Goal: Task Accomplishment & Management: Use online tool/utility

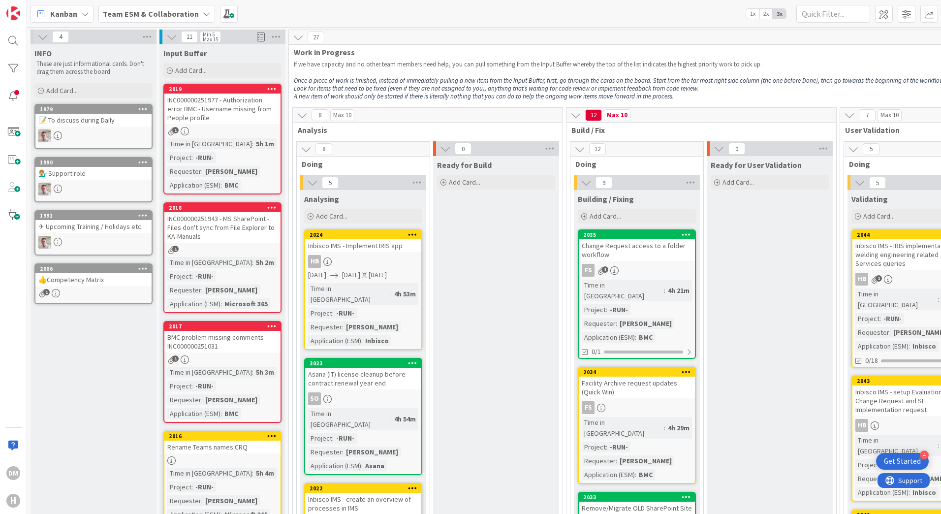
click at [754, 17] on span "1x" at bounding box center [752, 14] width 13 height 10
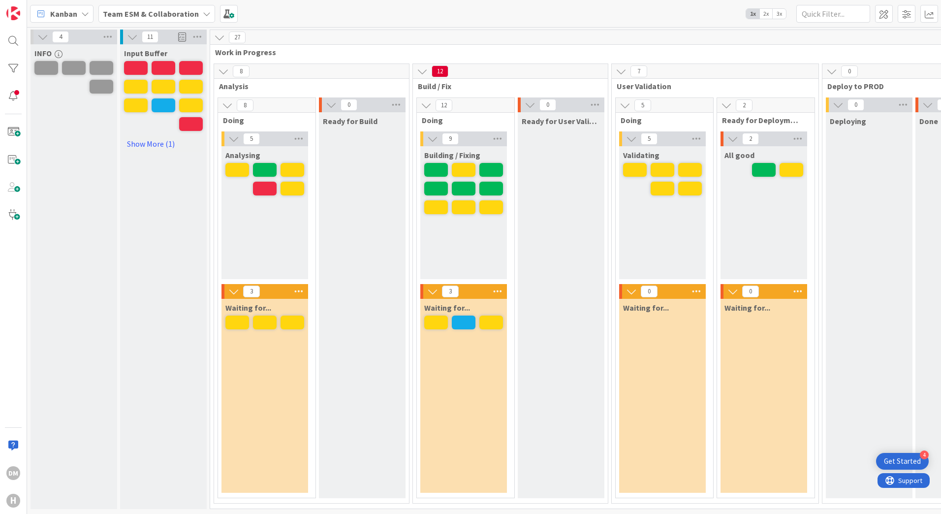
click at [767, 16] on span "2x" at bounding box center [766, 14] width 13 height 10
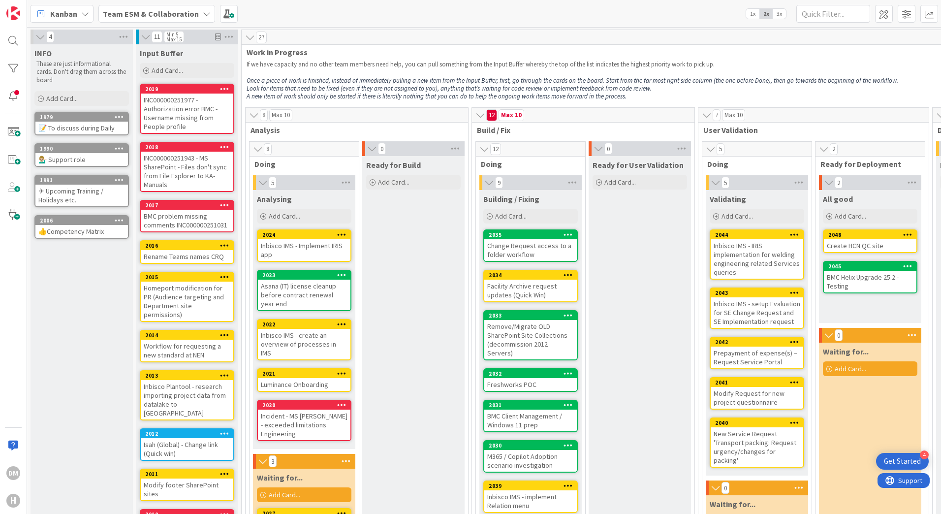
click at [168, 104] on div "INC000000251977 - Authorization error BMC - Username missing from People profile" at bounding box center [187, 113] width 93 height 39
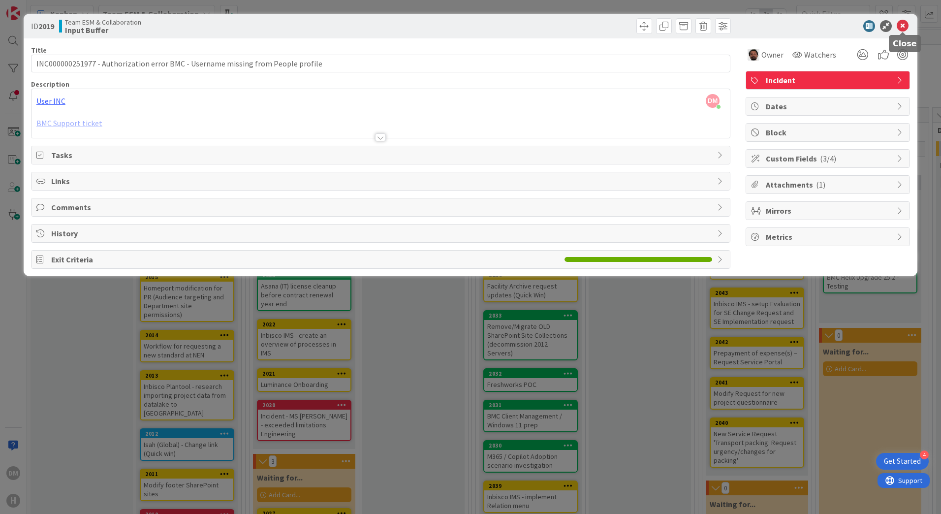
click at [902, 27] on icon at bounding box center [903, 26] width 12 height 12
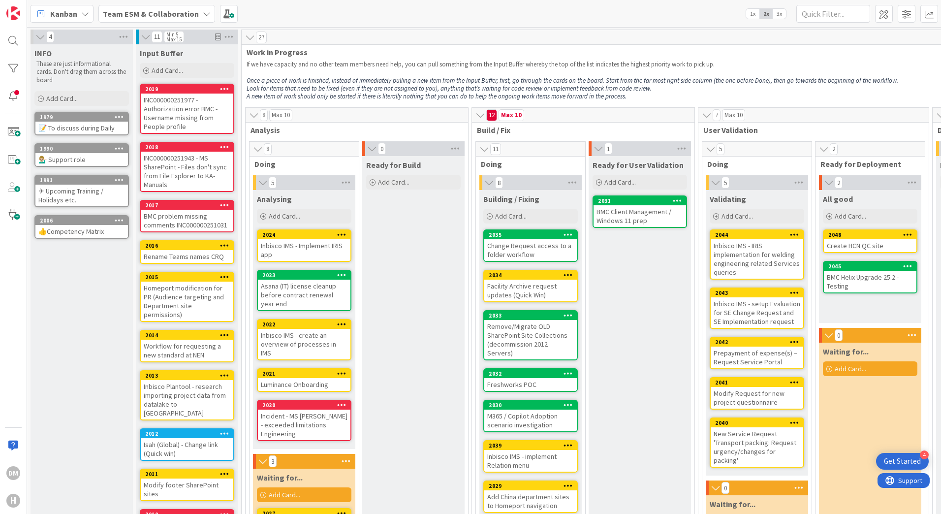
click at [784, 16] on span "3x" at bounding box center [779, 14] width 13 height 10
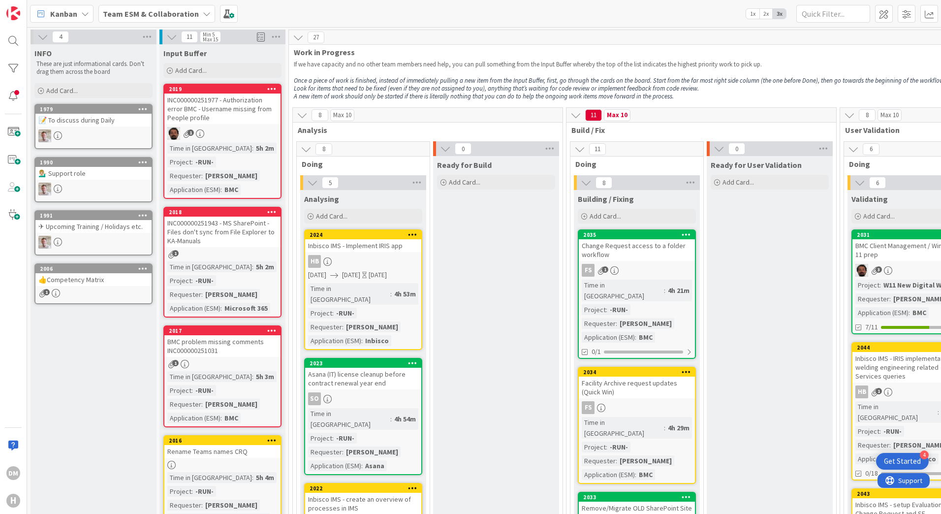
click at [217, 223] on div "INC000000251943 - MS SharePoint - Files don't sync from File Explorer to KA-Man…" at bounding box center [222, 232] width 116 height 31
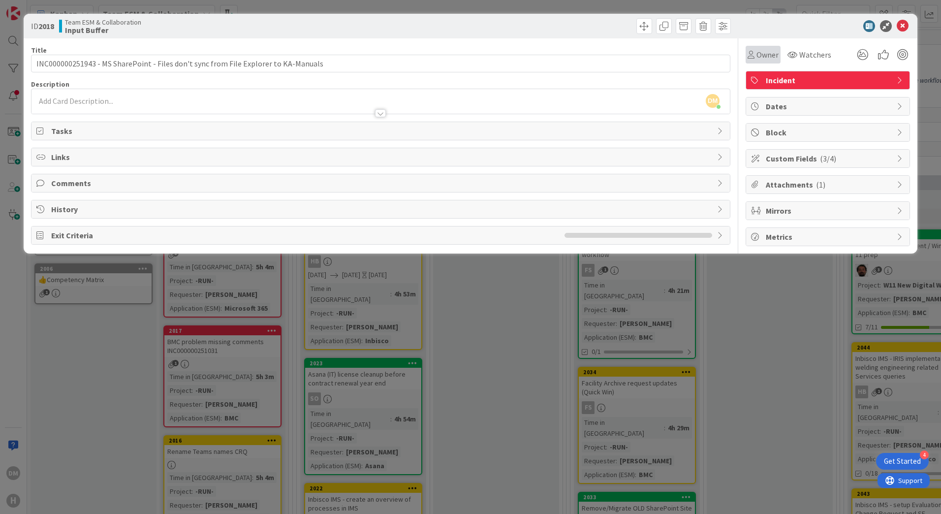
click at [759, 53] on span "Owner" at bounding box center [768, 55] width 22 height 12
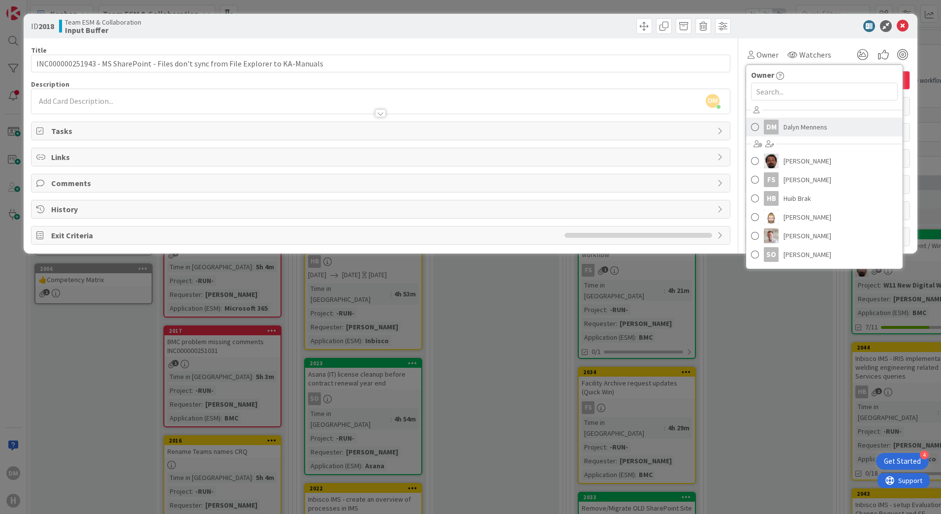
click at [817, 129] on span "Dalyn Mennens" at bounding box center [806, 127] width 44 height 15
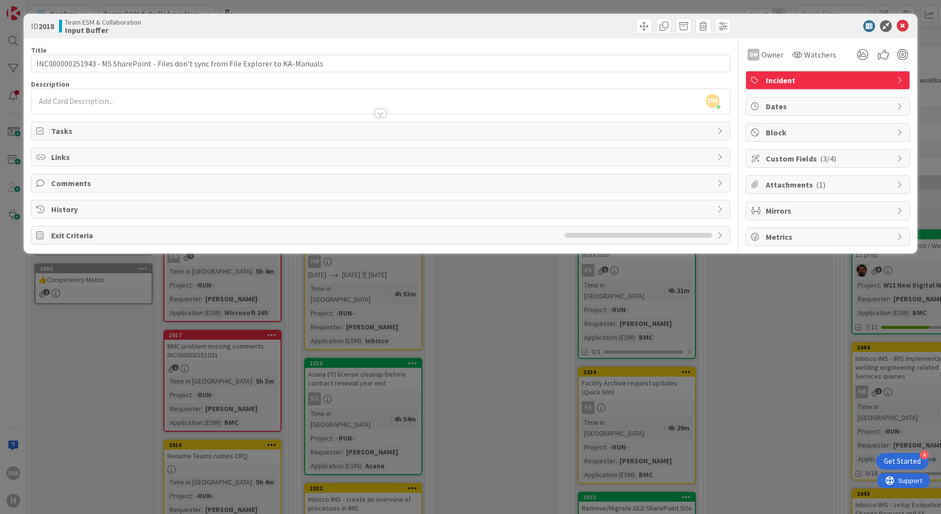
type input "INC000000251943 - MS SharePoint - Files don't sync from File Explorer to KA-Man…"
click at [903, 26] on icon at bounding box center [903, 26] width 12 height 12
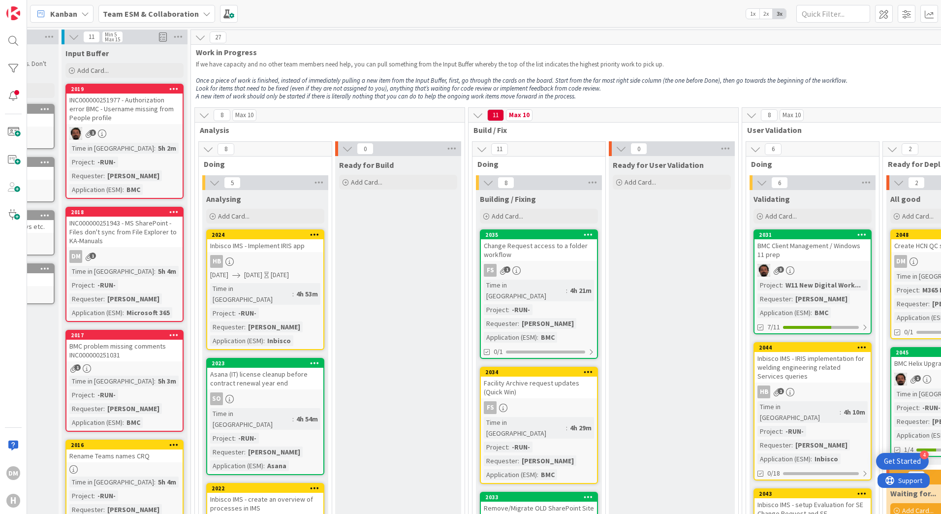
scroll to position [0, 129]
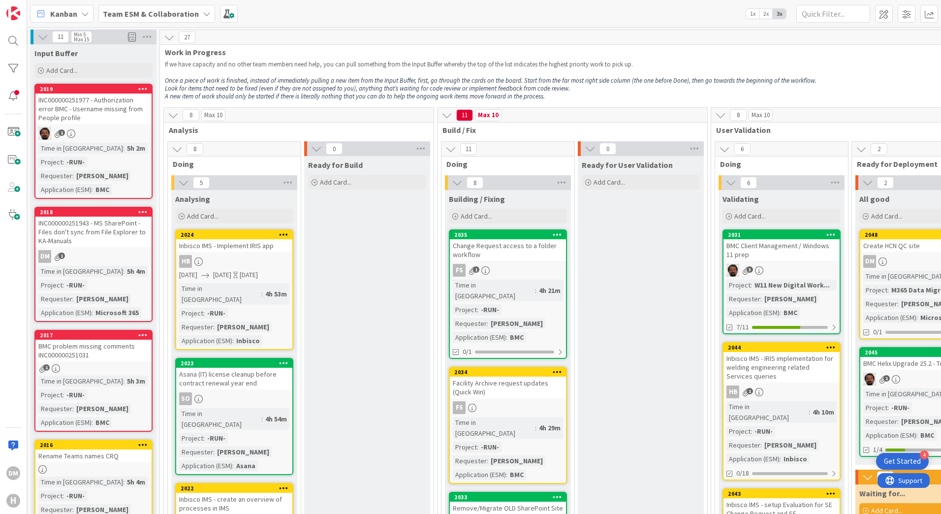
click at [454, 149] on icon at bounding box center [451, 149] width 11 height 11
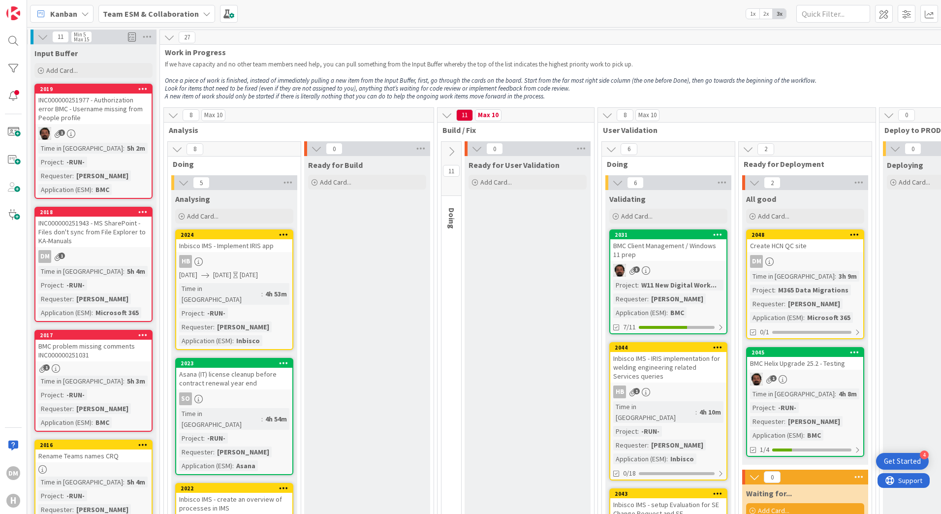
click at [454, 149] on icon at bounding box center [451, 151] width 11 height 11
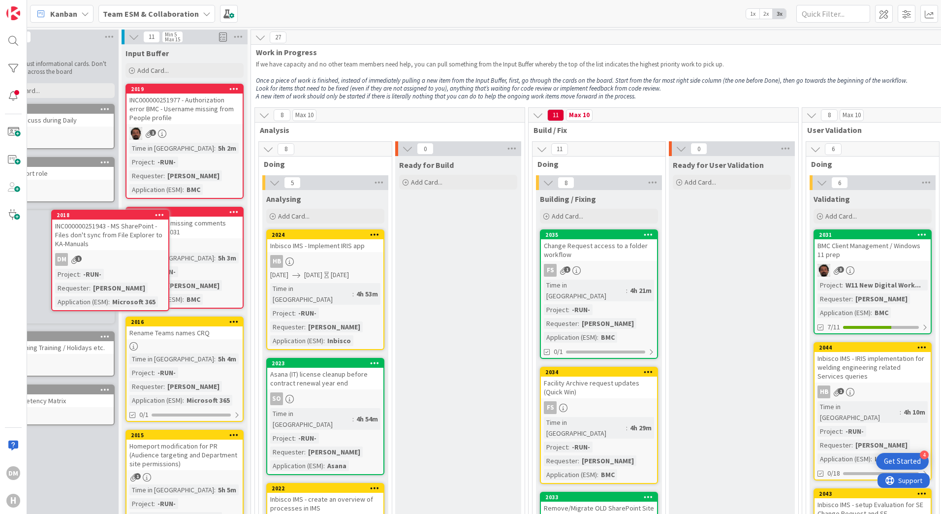
scroll to position [0, 16]
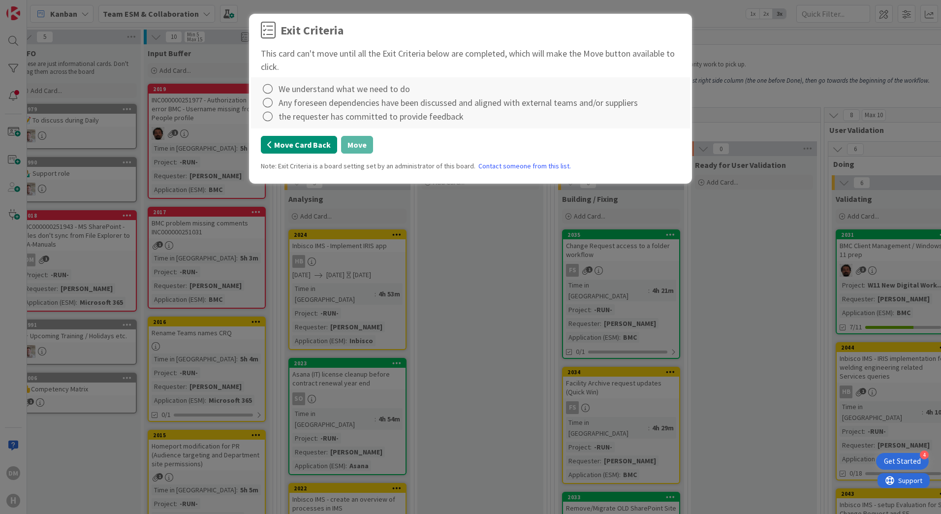
click at [310, 148] on button "Move Card Back" at bounding box center [299, 145] width 76 height 18
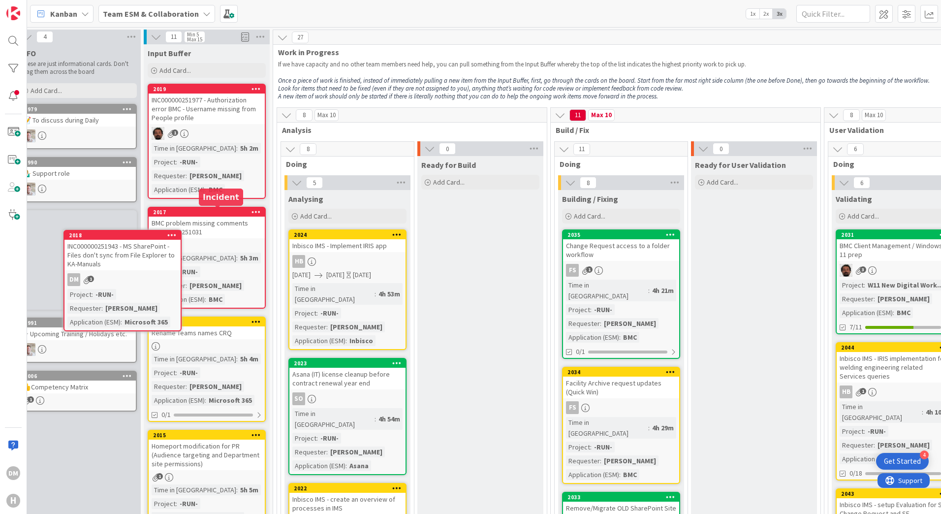
scroll to position [0, 0]
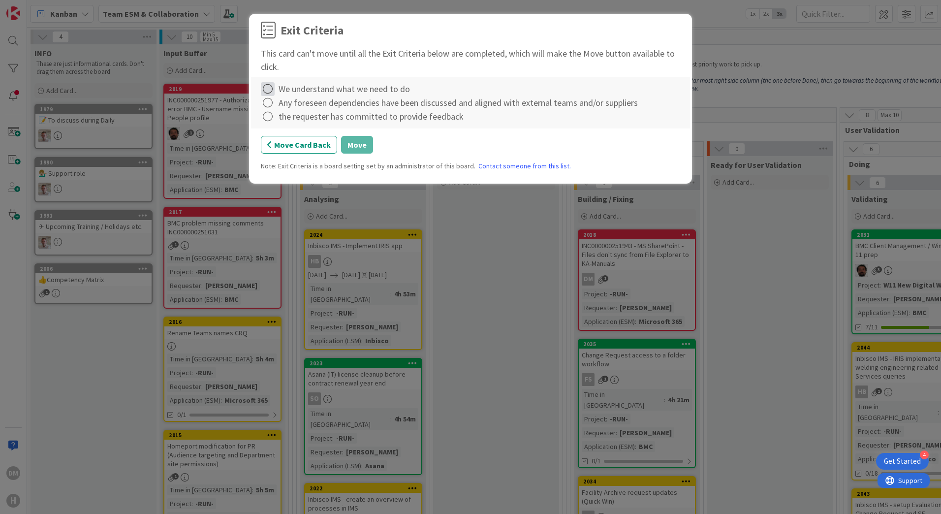
click at [262, 86] on icon at bounding box center [268, 89] width 14 height 14
click at [286, 105] on link "Complete" at bounding box center [322, 109] width 123 height 14
click at [272, 104] on icon at bounding box center [268, 103] width 14 height 14
click at [270, 120] on icon at bounding box center [269, 123] width 7 height 6
click at [267, 118] on icon at bounding box center [268, 117] width 14 height 14
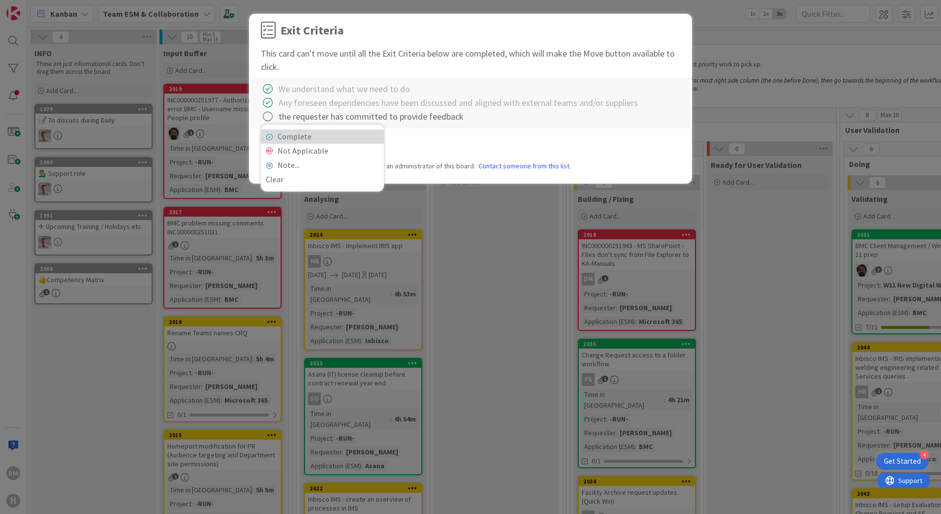
click at [315, 140] on link "Complete" at bounding box center [322, 136] width 123 height 14
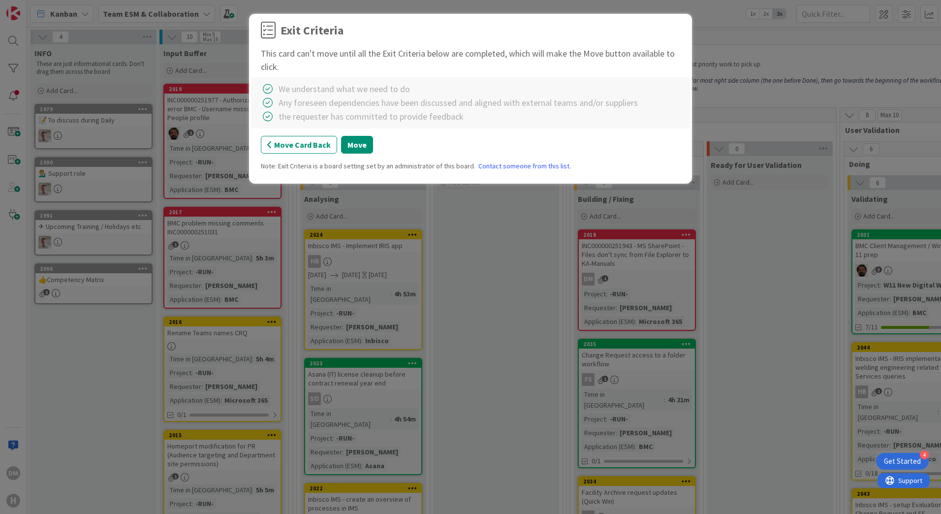
click at [295, 142] on button "Move Card Back" at bounding box center [299, 145] width 76 height 18
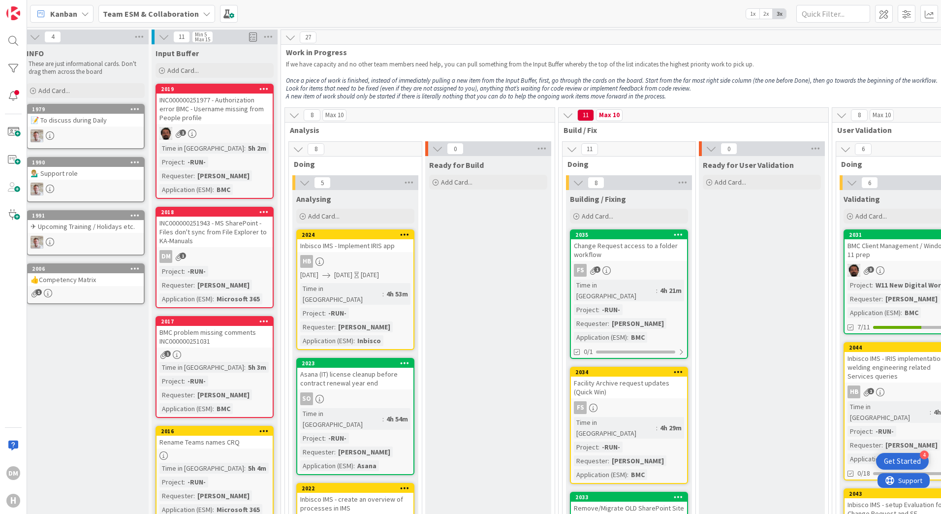
scroll to position [0, 10]
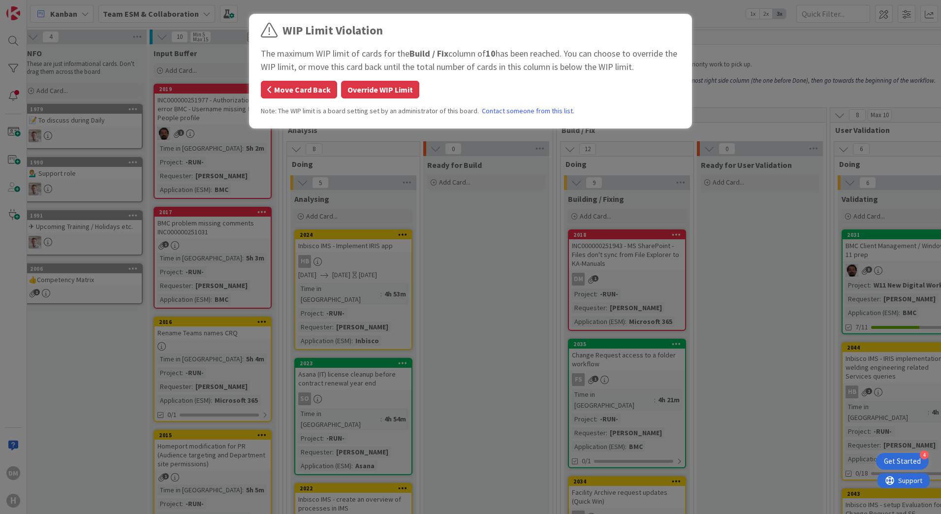
click at [315, 94] on button "Move Card Back" at bounding box center [299, 90] width 76 height 18
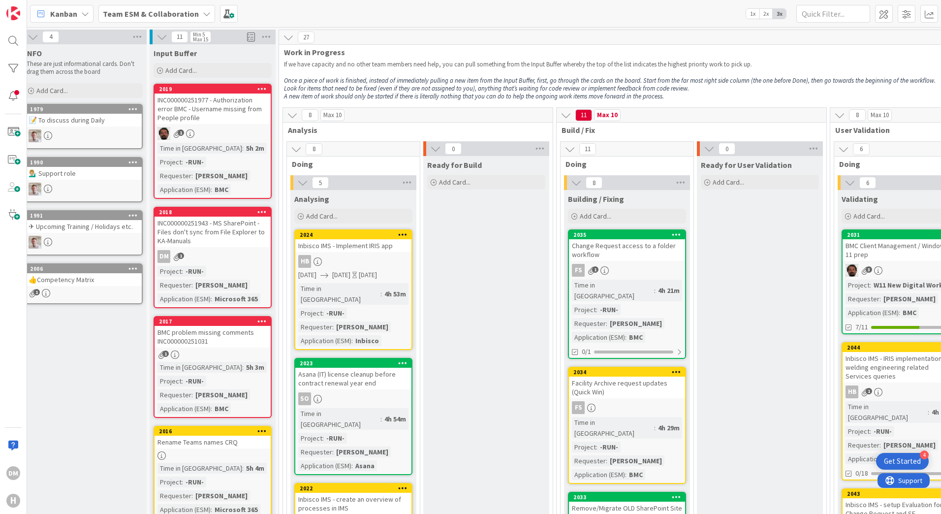
click at [226, 243] on div "INC000000251943 - MS SharePoint - Files don't sync from File Explorer to KA-Man…" at bounding box center [213, 232] width 116 height 31
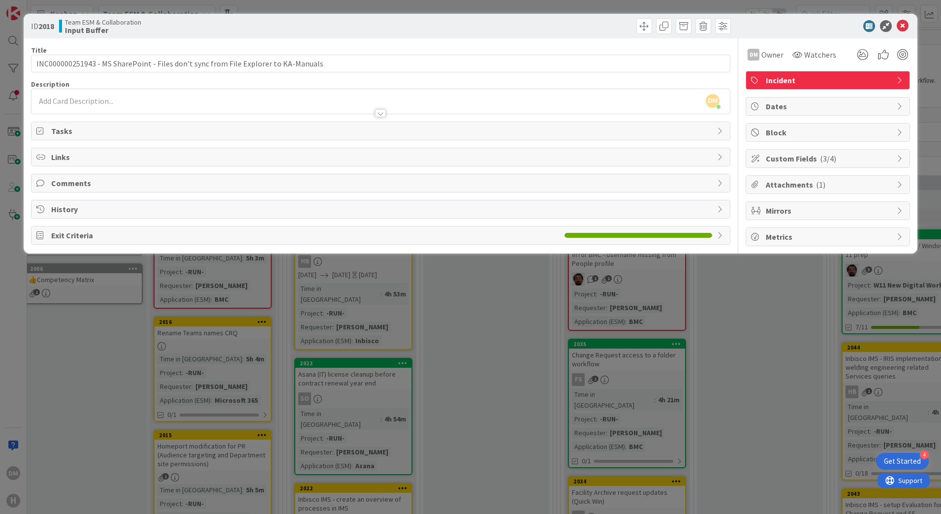
click at [787, 183] on span "Attachments ( 1 )" at bounding box center [829, 185] width 126 height 12
type input "INC000000251943 - MS SharePoint - Files don't sync from File Explorer to KA-Man…"
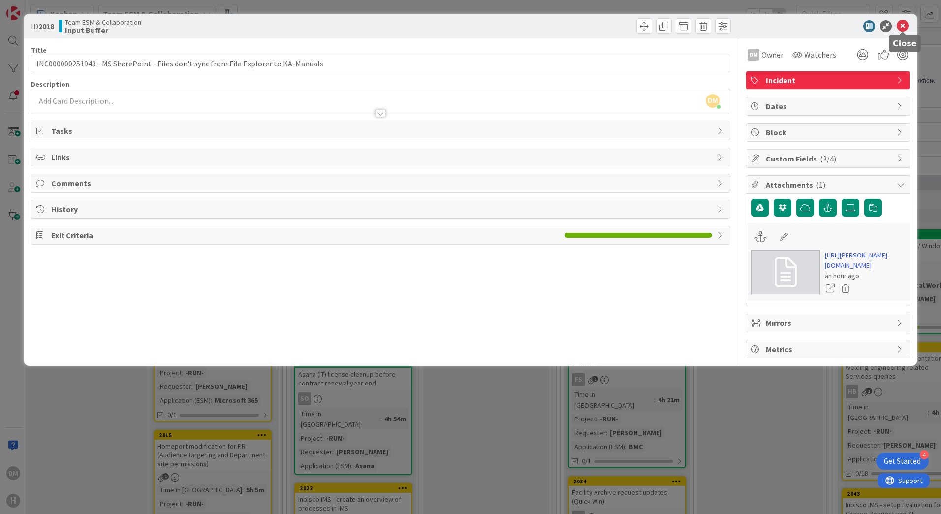
click at [906, 24] on icon at bounding box center [903, 26] width 12 height 12
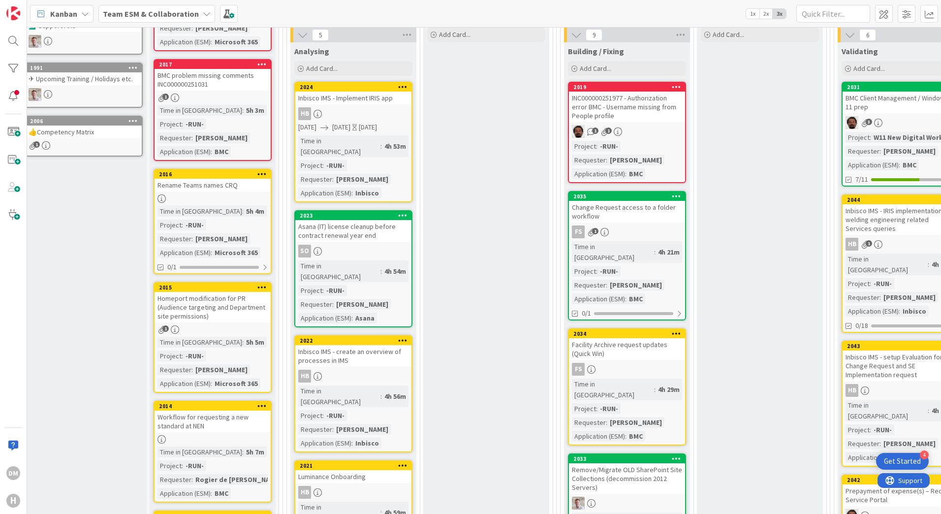
scroll to position [0, 10]
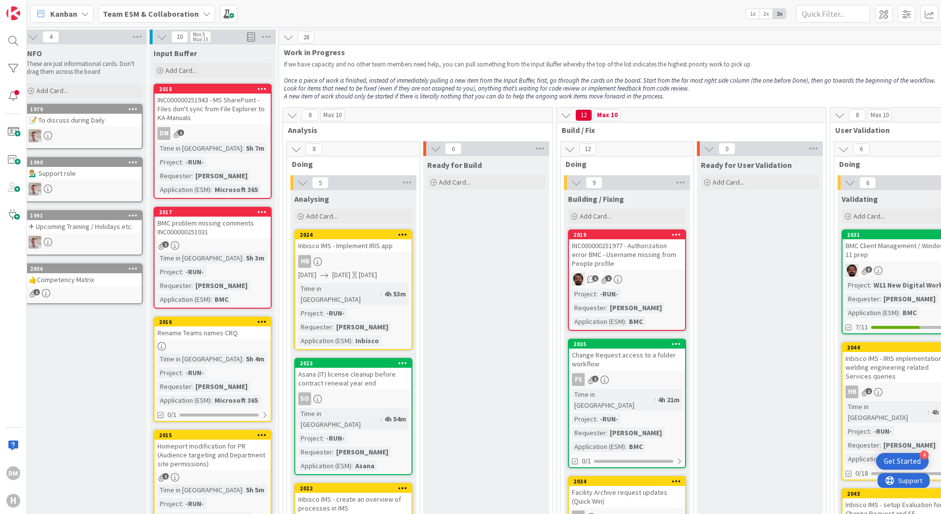
click at [226, 224] on div "BMC problem missing comments INC000000251031" at bounding box center [213, 228] width 116 height 22
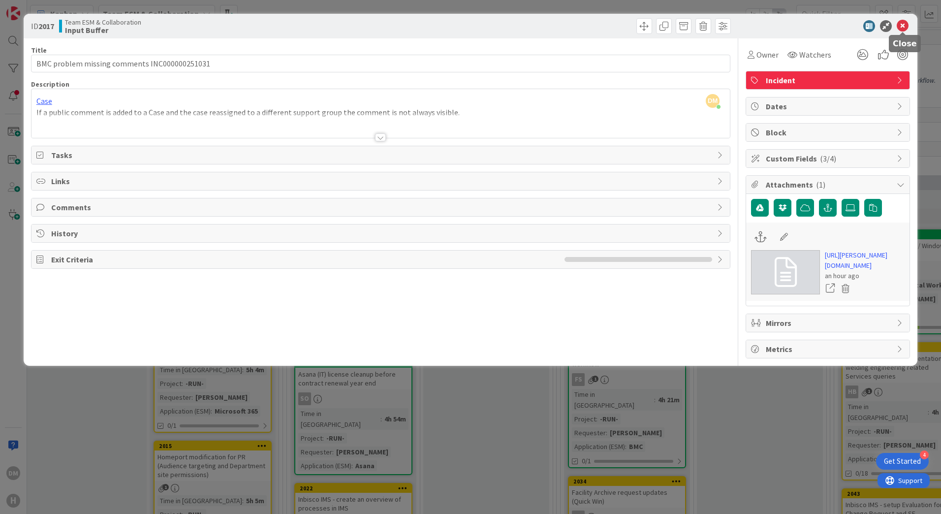
click at [899, 28] on icon at bounding box center [903, 26] width 12 height 12
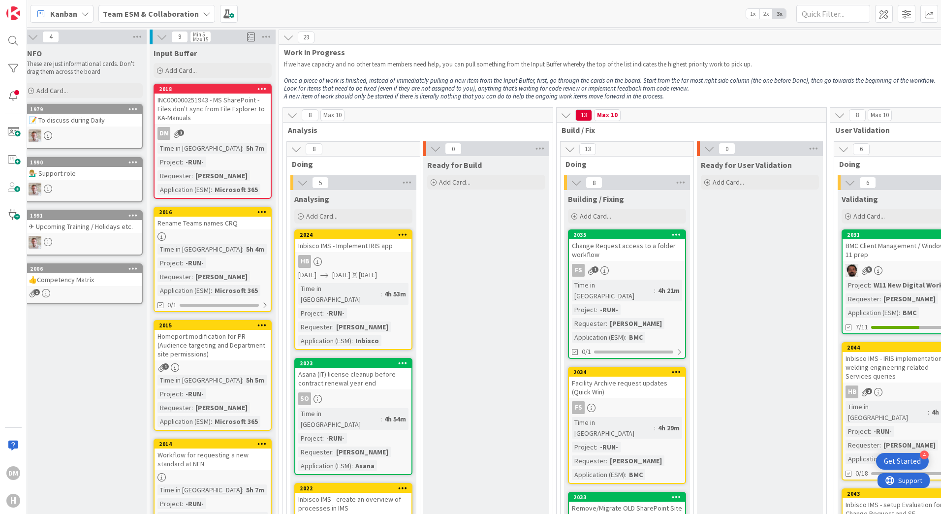
click at [175, 13] on b "Team ESM & Collaboration" at bounding box center [151, 14] width 96 height 10
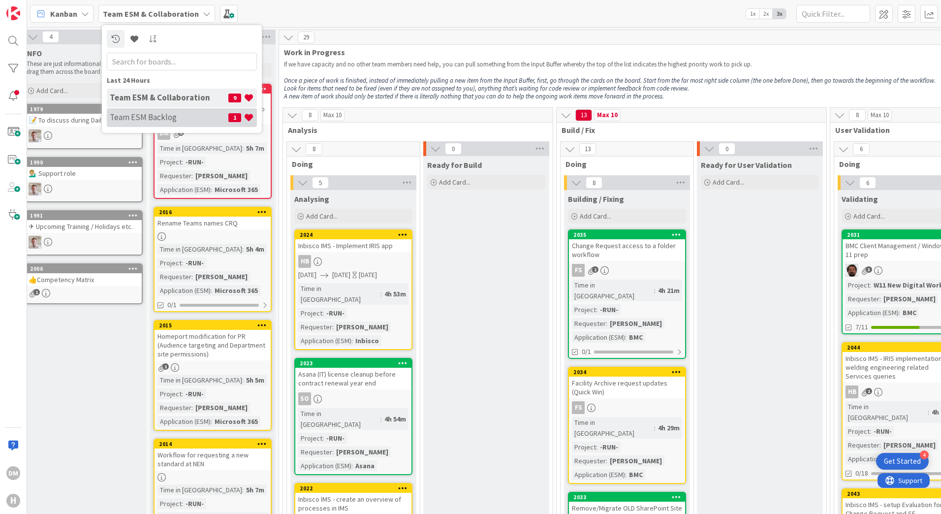
click at [169, 116] on h4 "Team ESM Backlog" at bounding box center [169, 117] width 119 height 10
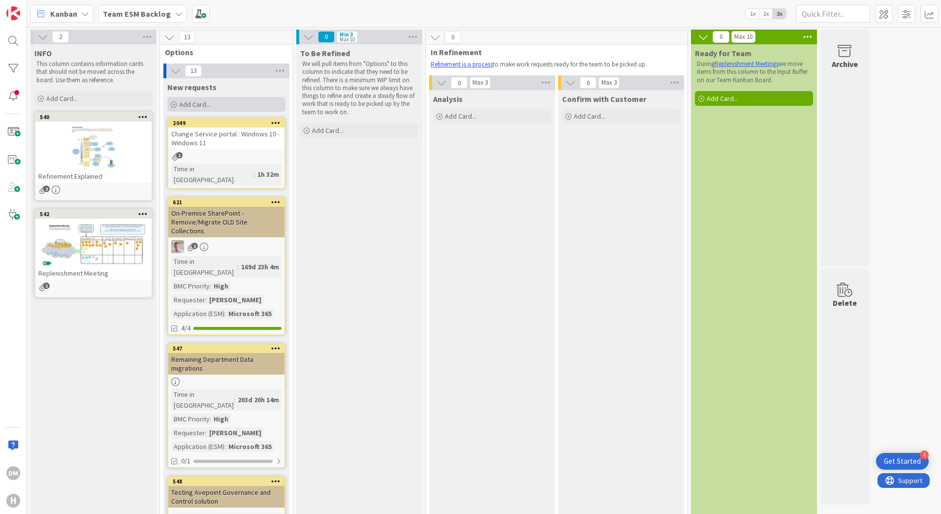
click at [176, 105] on icon at bounding box center [174, 105] width 6 height 6
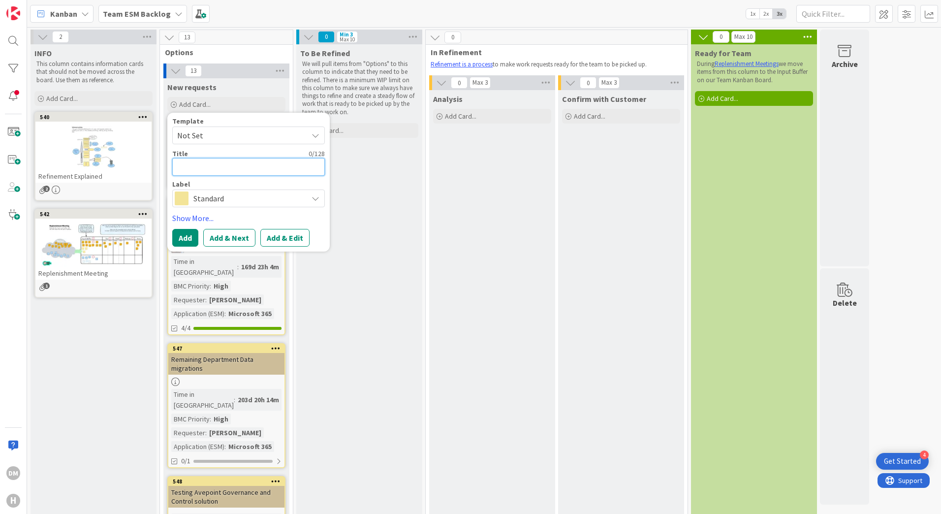
click at [247, 171] on textarea at bounding box center [248, 167] width 153 height 18
type textarea "x"
type textarea "I"
type textarea "x"
type textarea "Im"
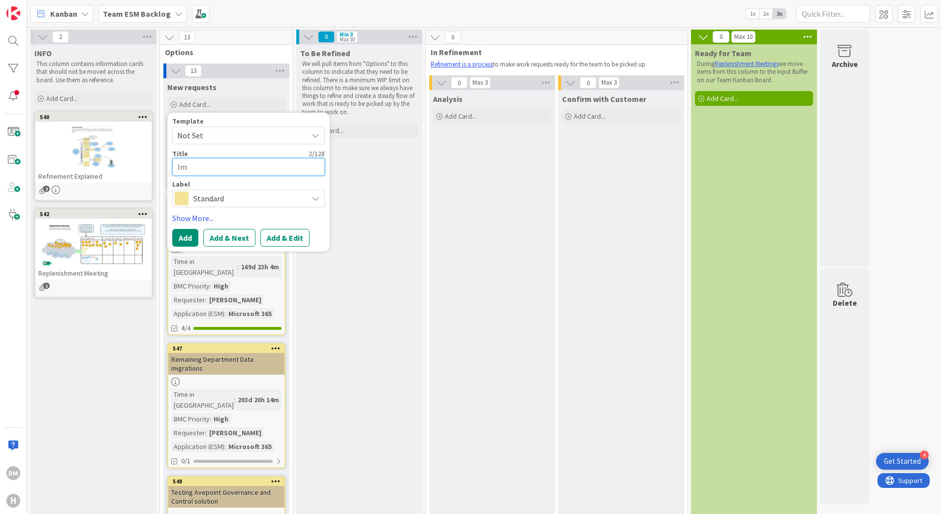
type textarea "x"
type textarea "Imp"
type textarea "x"
type textarea "Impl"
type textarea "x"
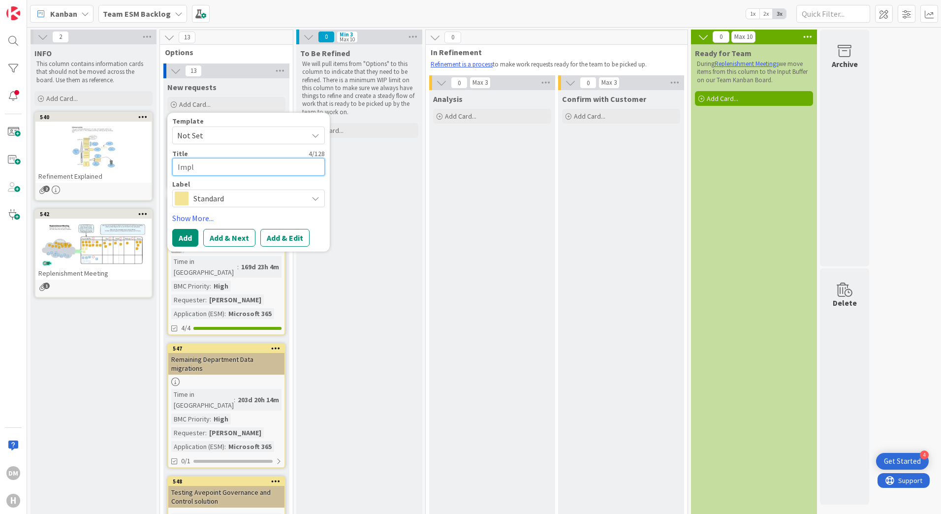
type textarea "Imple"
type textarea "x"
type textarea "Implem"
type textarea "x"
type textarea "Implemt"
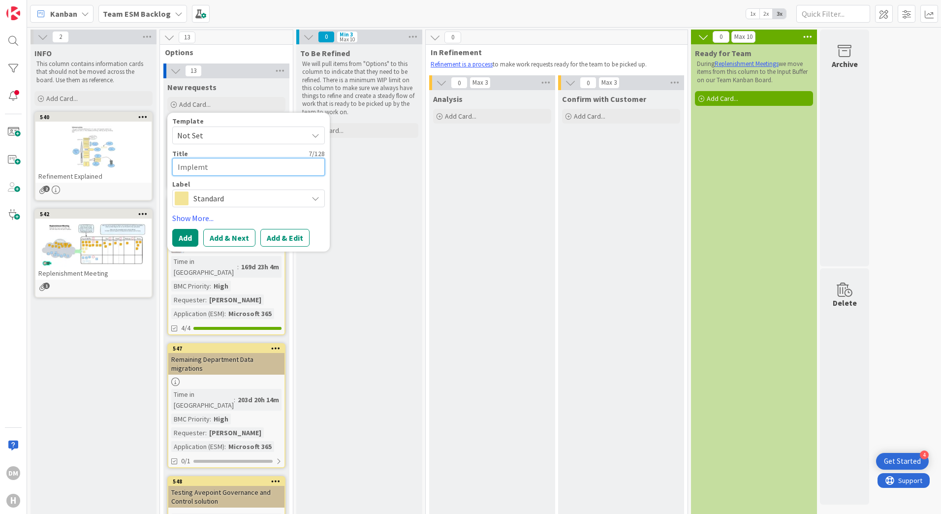
type textarea "x"
type textarea "Implem"
type textarea "x"
type textarea "Imple"
type textarea "x"
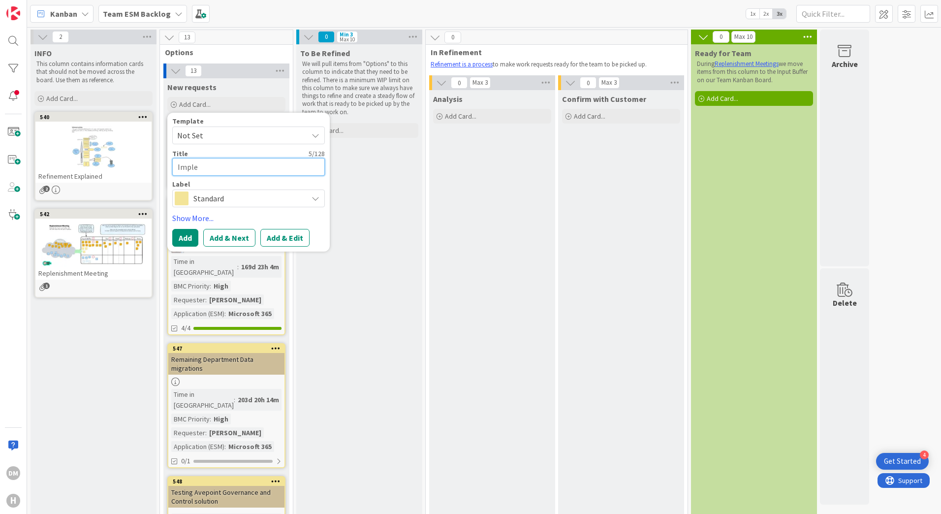
type textarea "Implem"
type textarea "x"
type textarea "Impleme"
type textarea "x"
type textarea "Implemen"
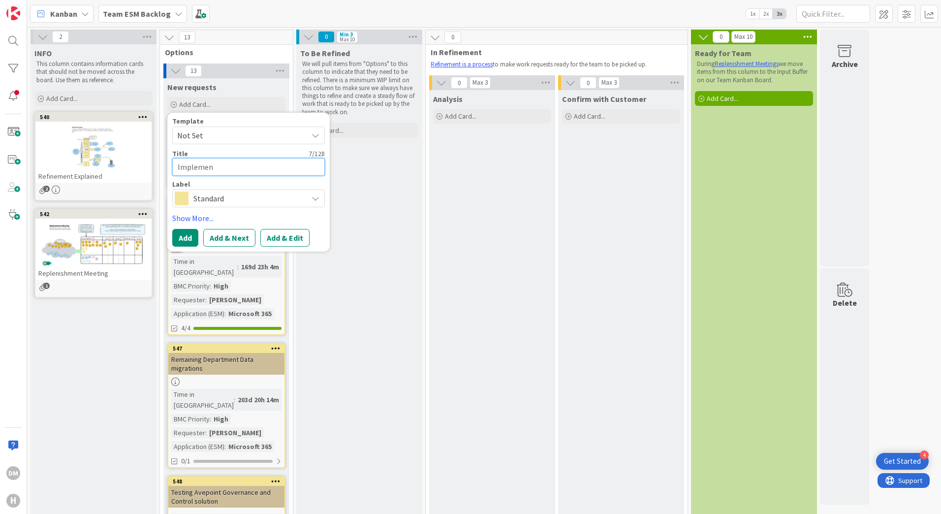
type textarea "x"
type textarea "Implement"
type textarea "x"
type textarea "Implement"
type textarea "x"
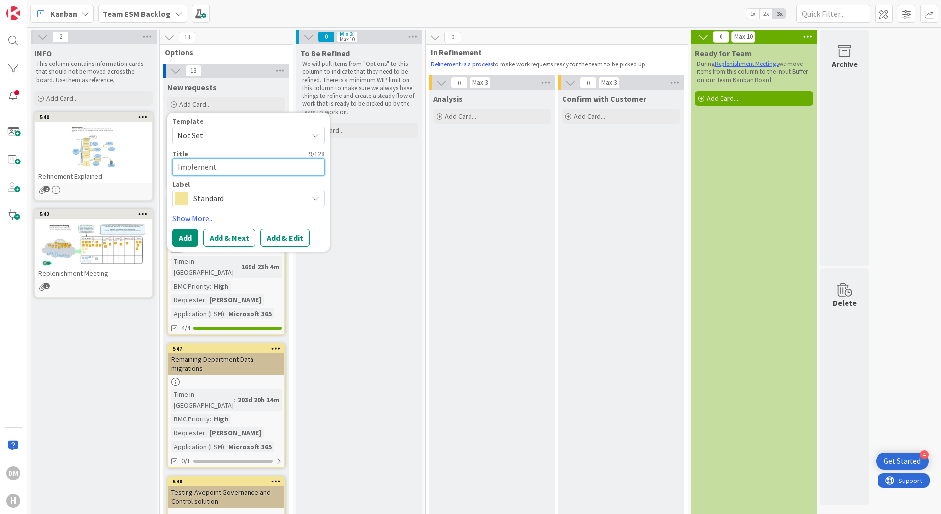
type textarea "Implement M"
type textarea "x"
type textarea "Implement MS"
type textarea "x"
type textarea "Implement MS"
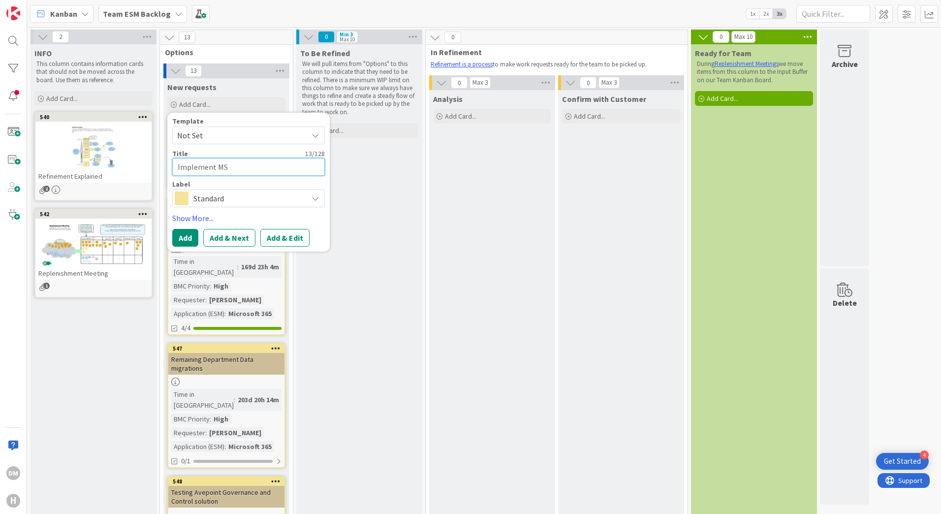
type textarea "x"
type textarea "Implement MS G"
type textarea "x"
type textarea "Implement MS [PERSON_NAME]"
type textarea "x"
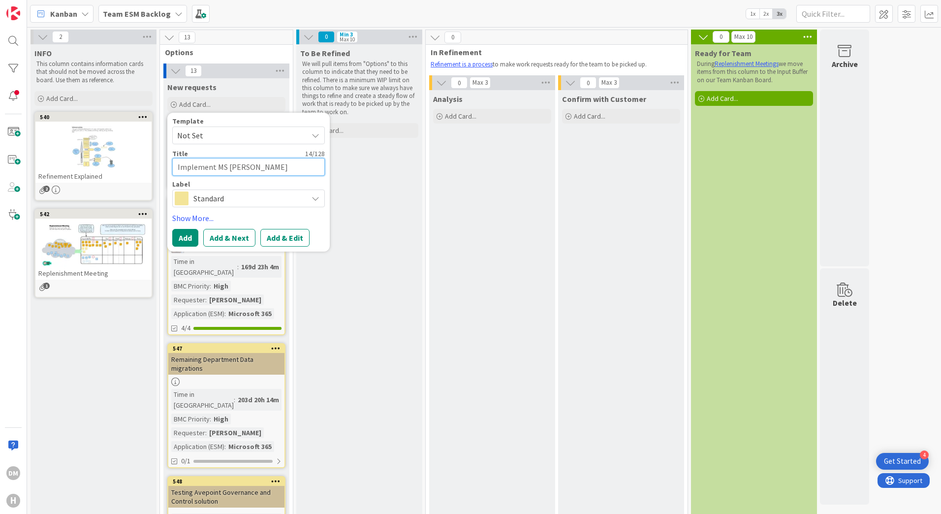
type textarea "Implement MS [PERSON_NAME]"
type textarea "x"
type textarea "Implement [PERSON_NAME]"
type textarea "x"
type textarea "Implement MS [PERSON_NAME]"
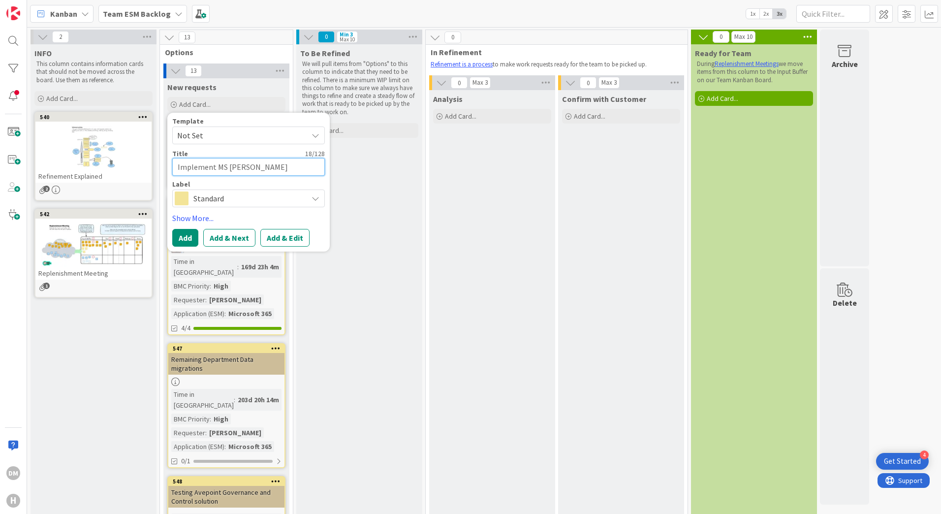
type textarea "x"
type textarea "Implement MS [PERSON_NAME]"
type textarea "x"
type textarea "Implement MS Graph f"
type textarea "x"
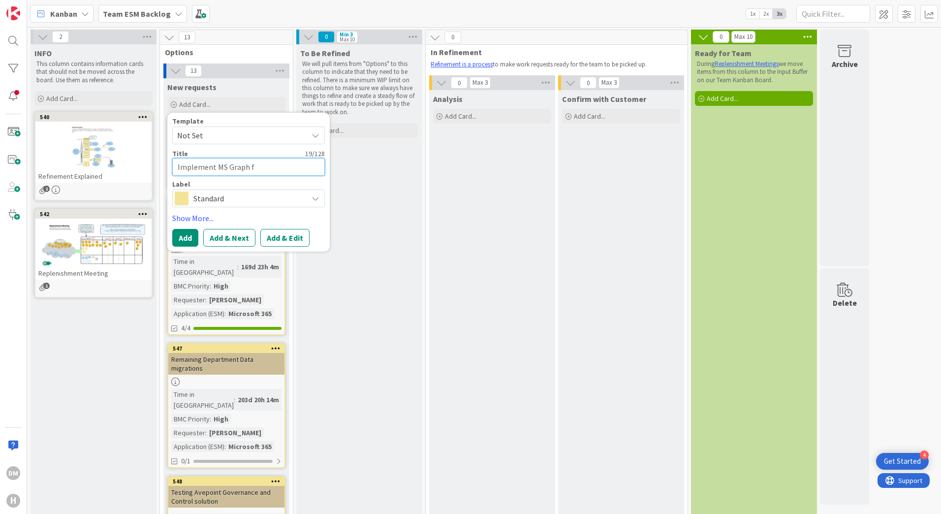
type textarea "Implement MS Graph fo"
type textarea "x"
type textarea "Implement MS Graph for"
type textarea "x"
type textarea "Implement MS Graph for"
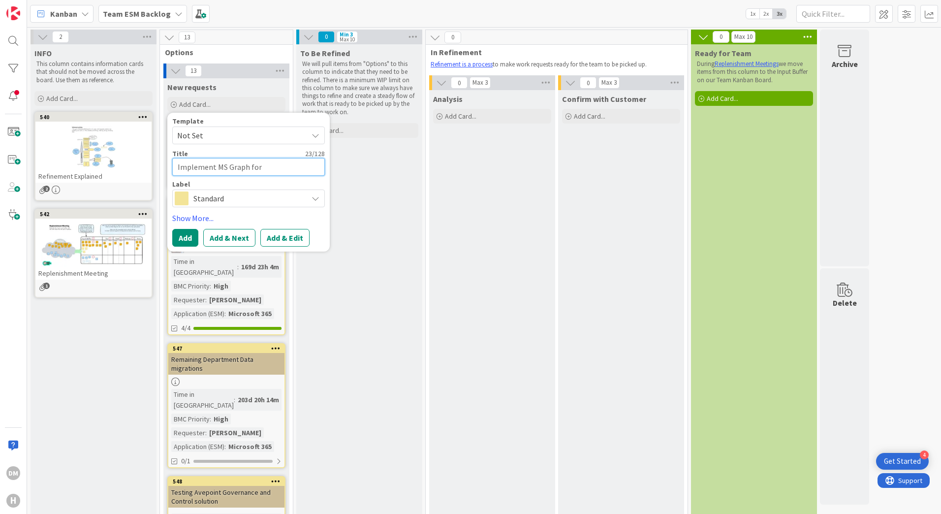
type textarea "x"
type textarea "Implement MS Graph for m"
type textarea "x"
type textarea "Implement MS Graph for mi"
type textarea "x"
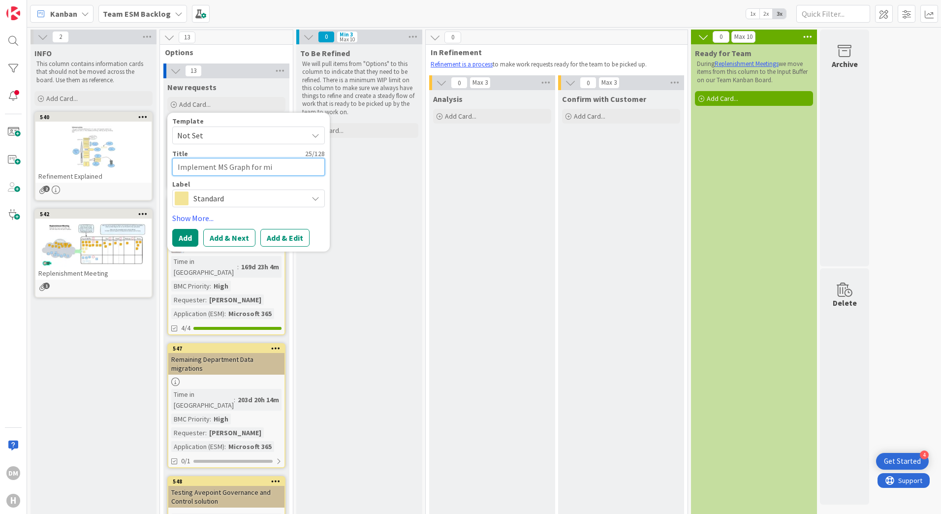
type textarea "Implement MS Graph for mig"
type textarea "x"
type textarea "Implement MS Graph for migr"
type textarea "x"
type textarea "Implement MS Graph for migra"
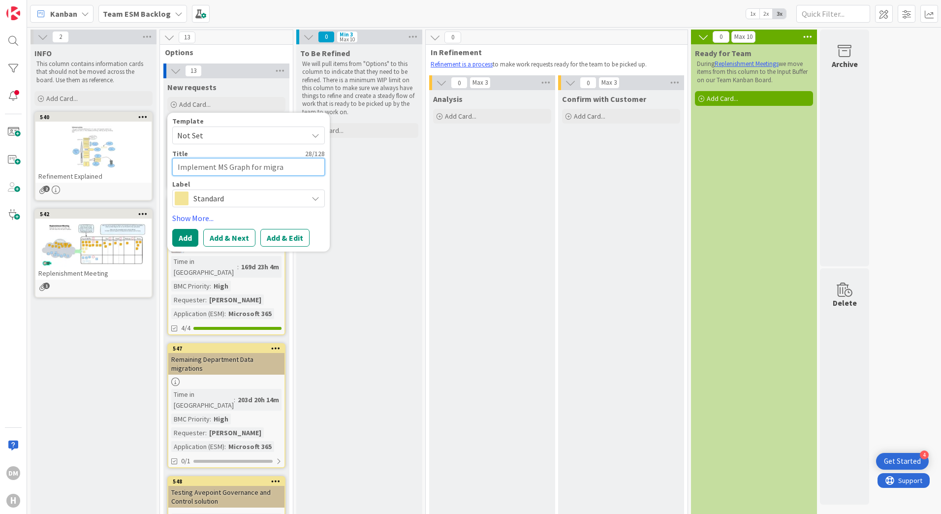
type textarea "x"
type textarea "Implement MS Graph for migrat"
type textarea "x"
type textarea "Implement MS Graph for migrate"
type textarea "x"
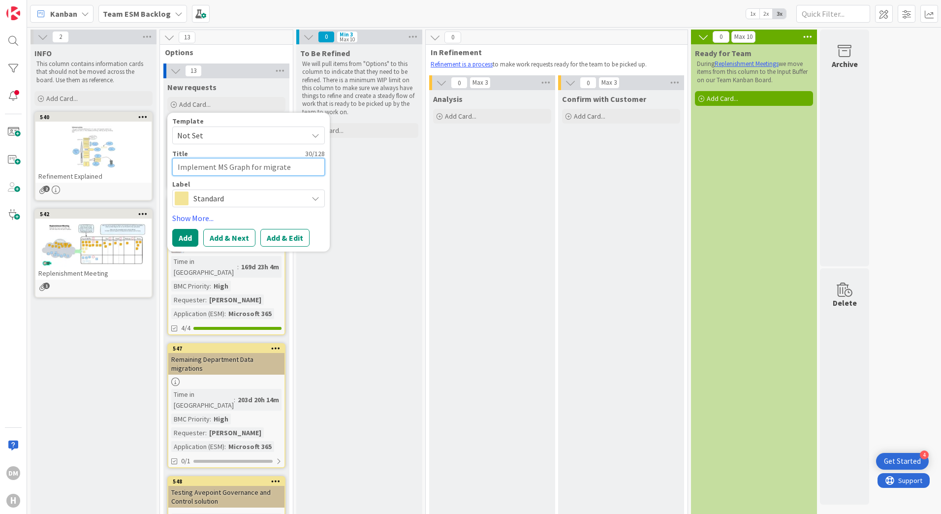
type textarea "Implement MS Graph for migrated"
type textarea "x"
type textarea "Implement MS Graph for migrated"
type textarea "x"
type textarea "Implement MS Graph for migrated Q"
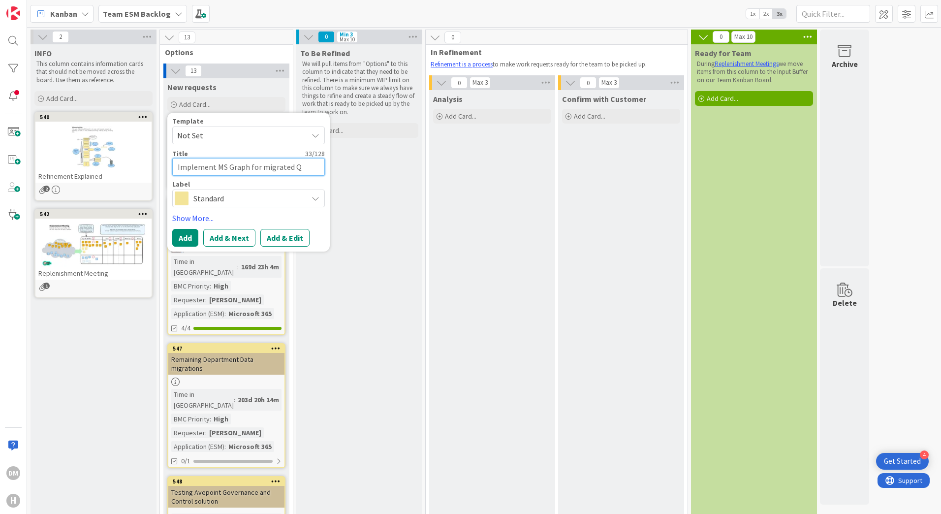
type textarea "x"
type textarea "Implement MS Graph for migrated Q"
type textarea "x"
type textarea "Implement MS Graph for migrated Q D"
type textarea "x"
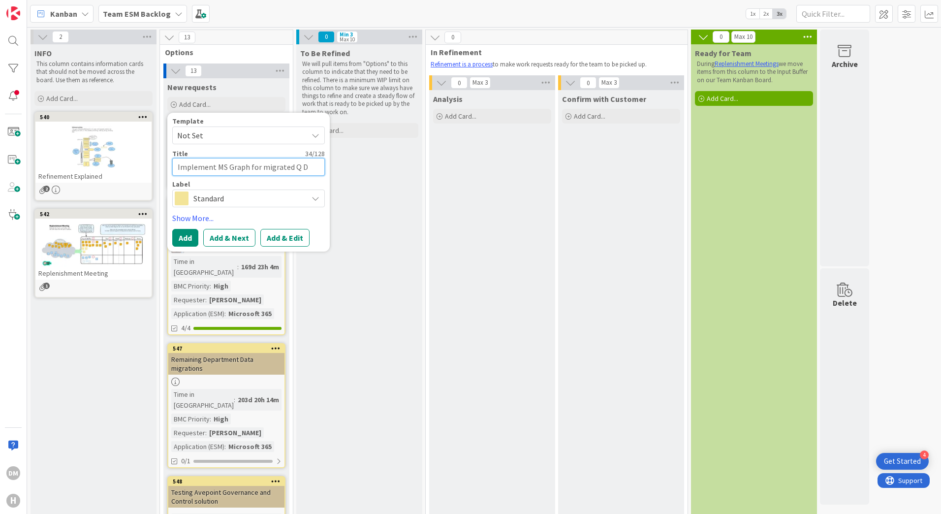
type textarea "Implement MS Graph for migrated Q Dr"
type textarea "x"
type textarea "Implement MS Graph for migrated Q Dri"
type textarea "x"
type textarea "Implement MS Graph for migrated Q Driv"
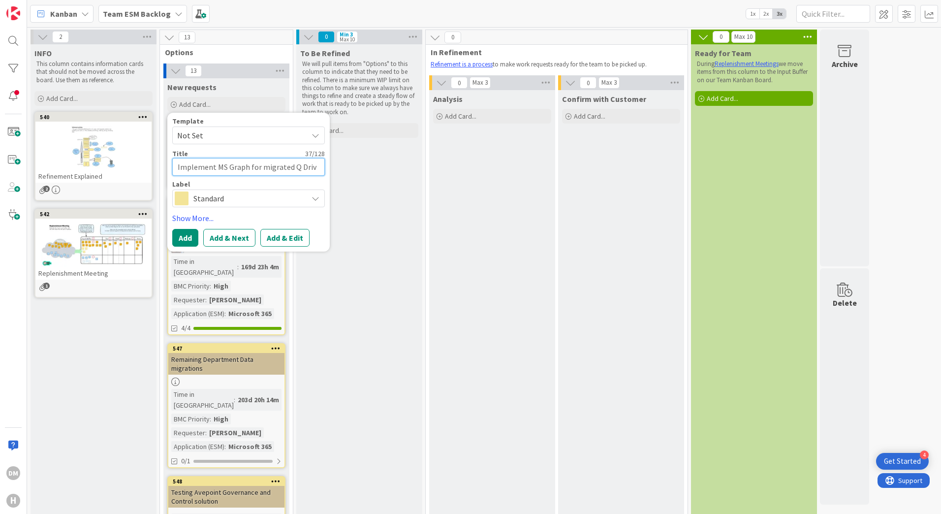
type textarea "x"
type textarea "Implement MS Graph for migrated Q Drive"
click at [276, 235] on button "Add & Edit" at bounding box center [284, 238] width 49 height 18
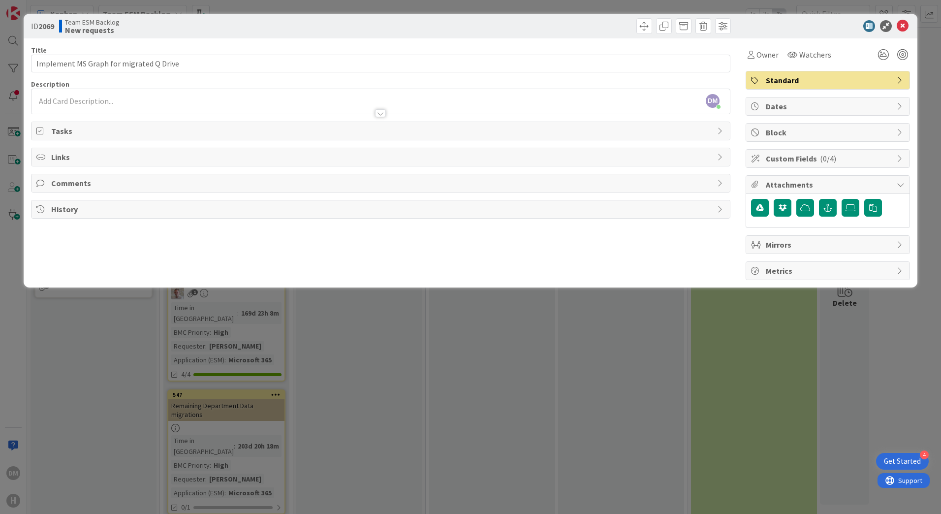
click at [116, 106] on div at bounding box center [381, 108] width 699 height 10
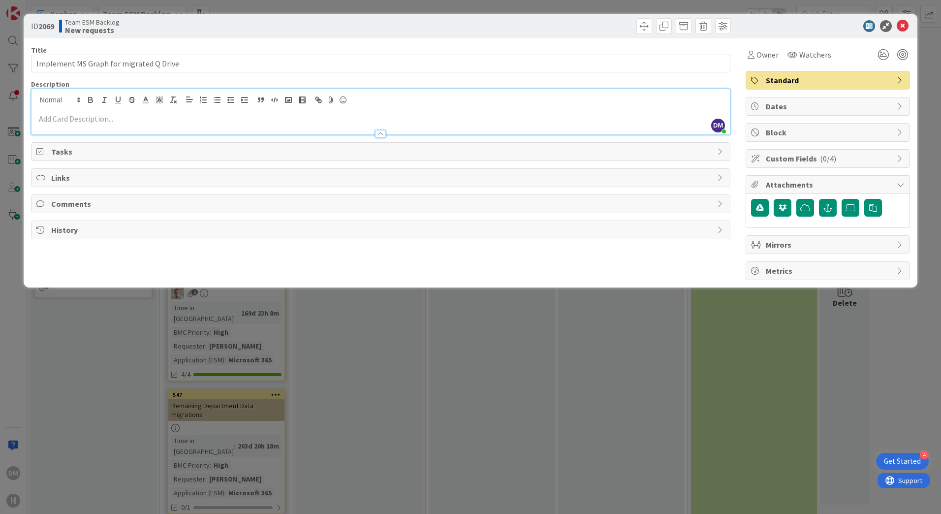
click at [68, 119] on p at bounding box center [380, 118] width 689 height 11
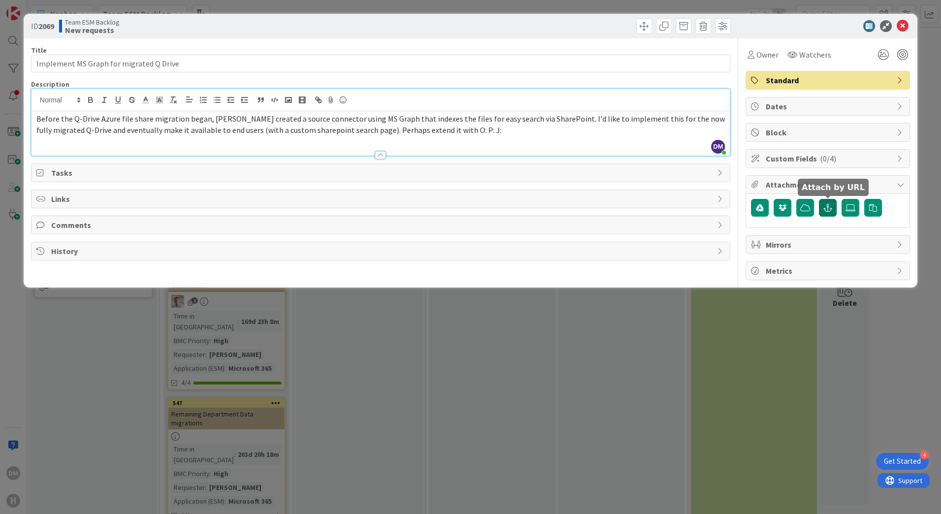
click at [827, 207] on icon "button" at bounding box center [828, 208] width 9 height 8
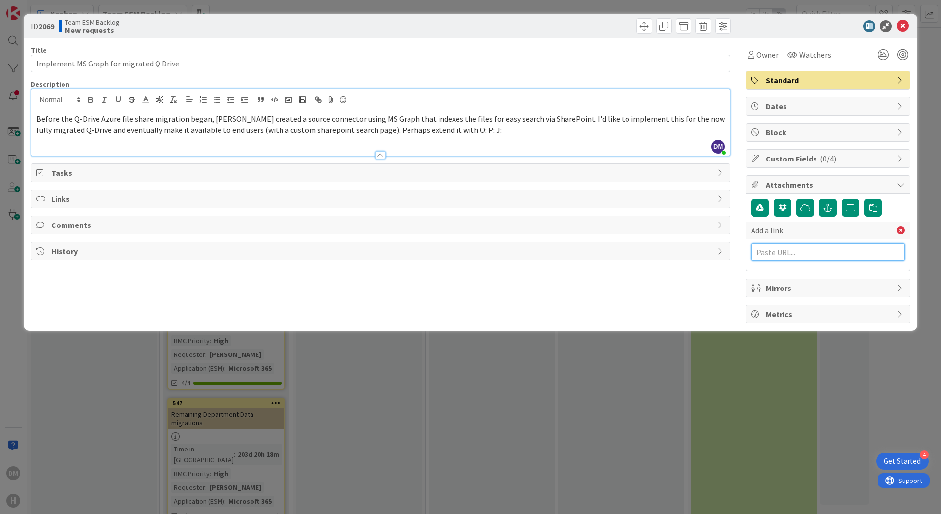
click at [791, 257] on input "text" at bounding box center [828, 252] width 154 height 18
paste input "[URL][PERSON_NAME][DOMAIN_NAME]"
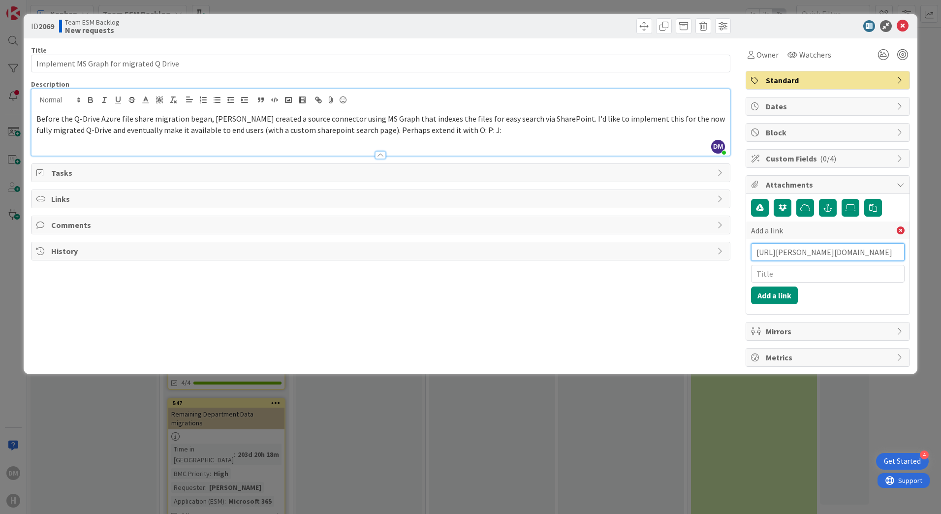
scroll to position [0, 199]
type input "[URL][PERSON_NAME][DOMAIN_NAME]"
click at [789, 280] on input "text" at bounding box center [828, 274] width 154 height 18
click at [775, 276] on input "text" at bounding box center [828, 274] width 154 height 18
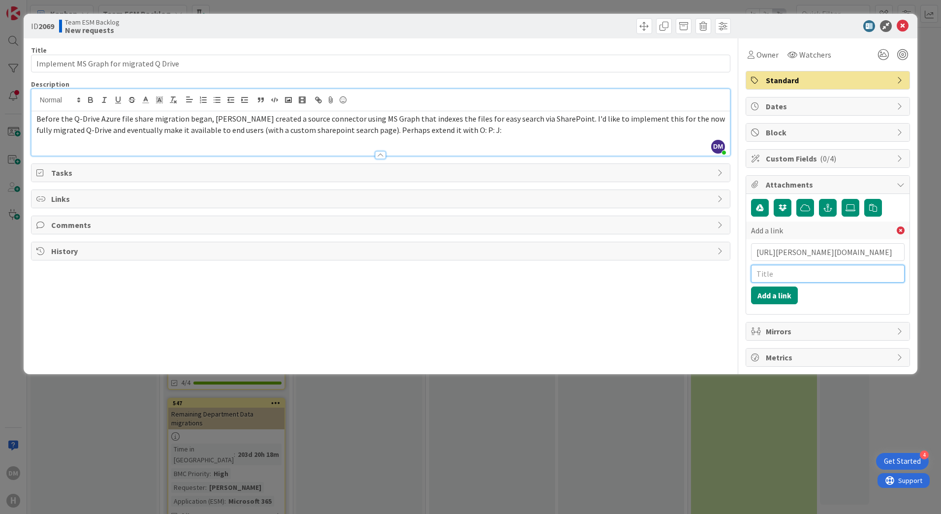
paste input "WO0000000369830"
type input "WO0000000369830"
click at [777, 297] on button "Add a link" at bounding box center [774, 296] width 47 height 18
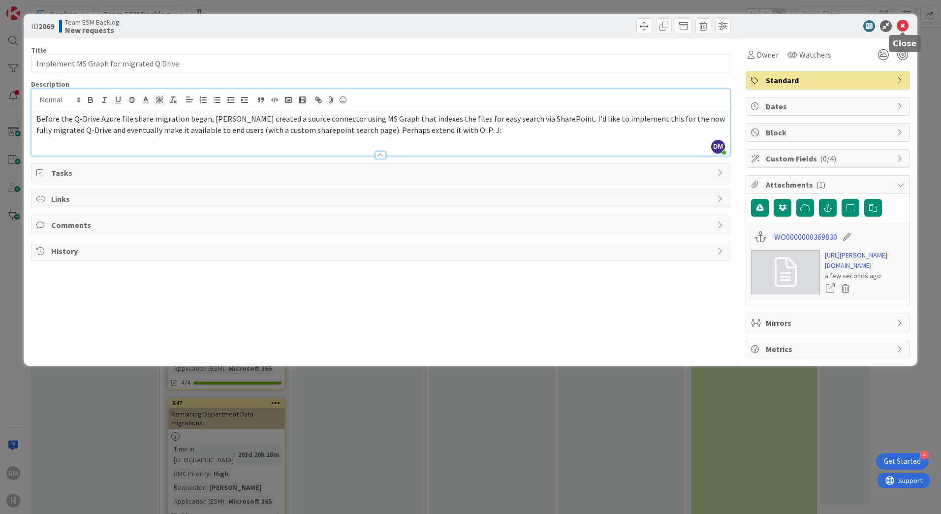
click at [902, 28] on icon at bounding box center [903, 26] width 12 height 12
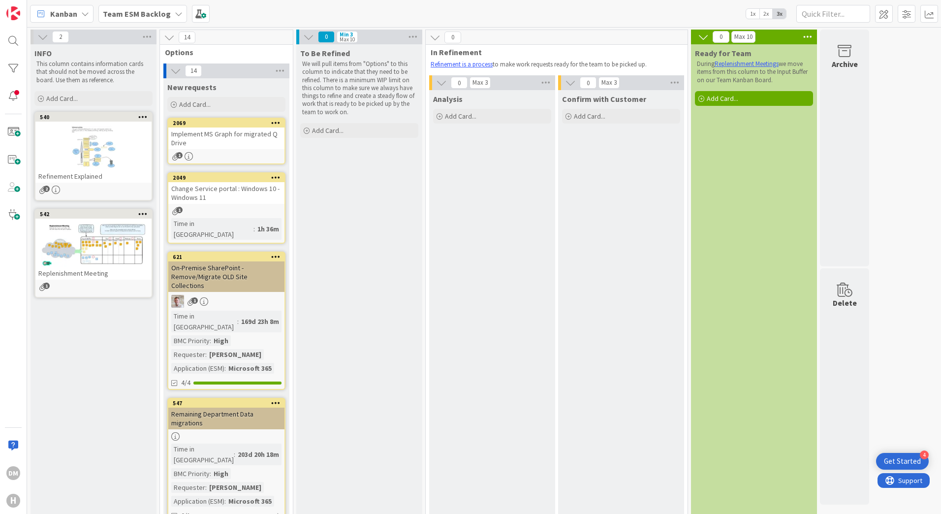
click at [237, 153] on div "1" at bounding box center [226, 156] width 116 height 8
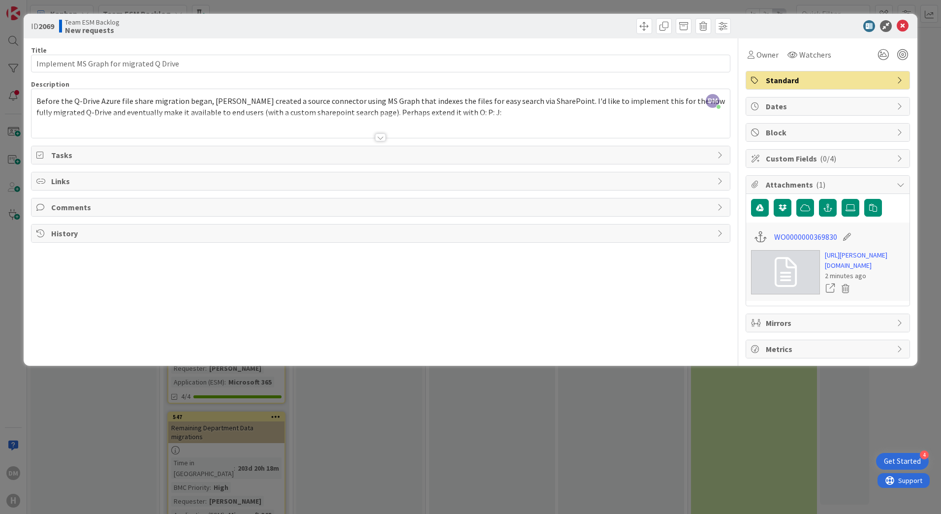
click at [901, 162] on icon at bounding box center [901, 159] width 8 height 8
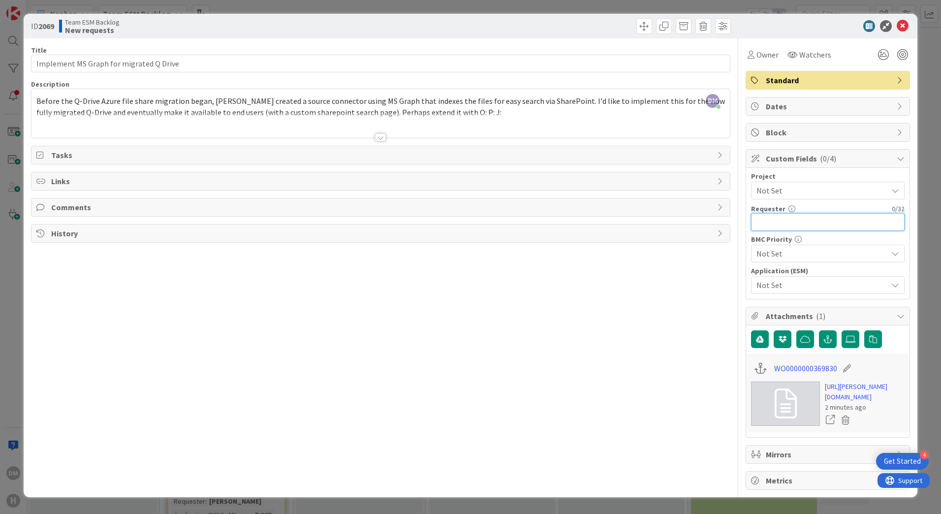
click at [791, 222] on input "text" at bounding box center [828, 222] width 154 height 18
type input "[PERSON_NAME]"
click at [812, 282] on span "Not Set" at bounding box center [820, 285] width 126 height 14
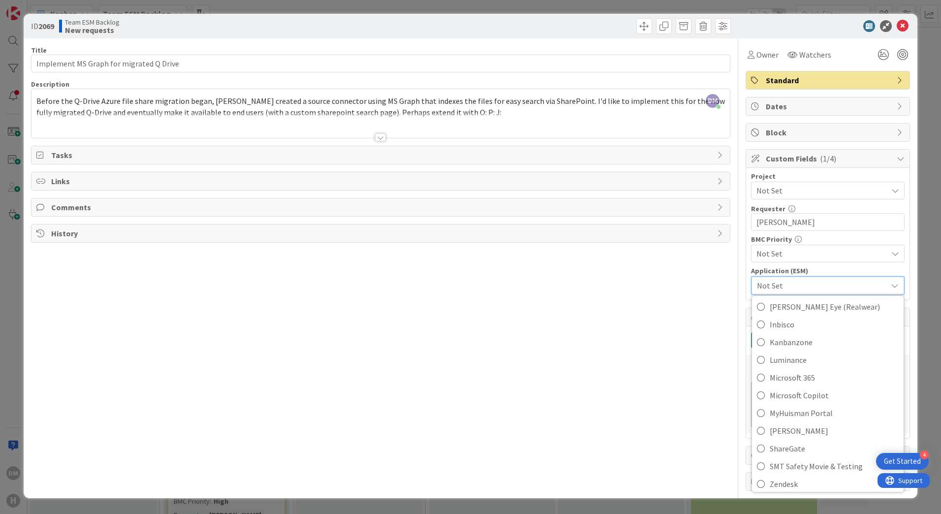
scroll to position [148, 0]
click at [799, 371] on span "Microsoft 365" at bounding box center [834, 373] width 129 height 15
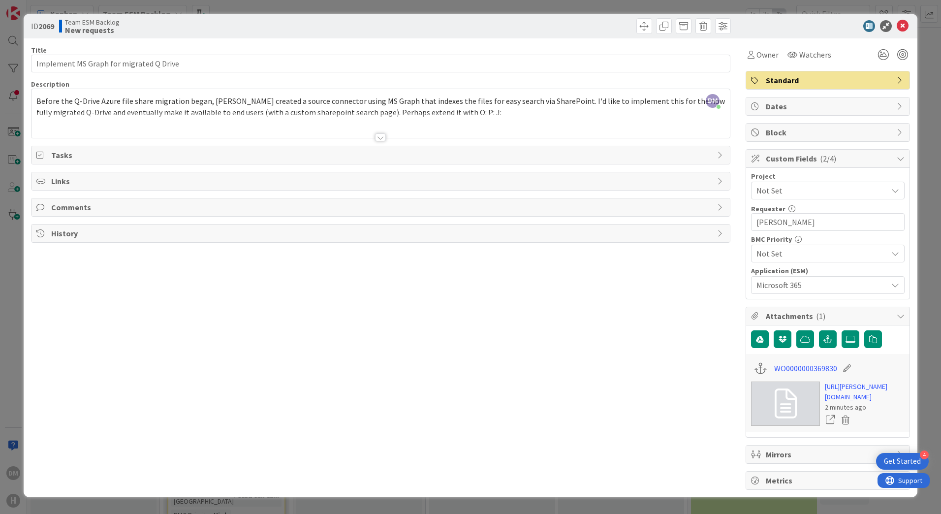
click at [823, 246] on div "Not Set" at bounding box center [828, 254] width 154 height 18
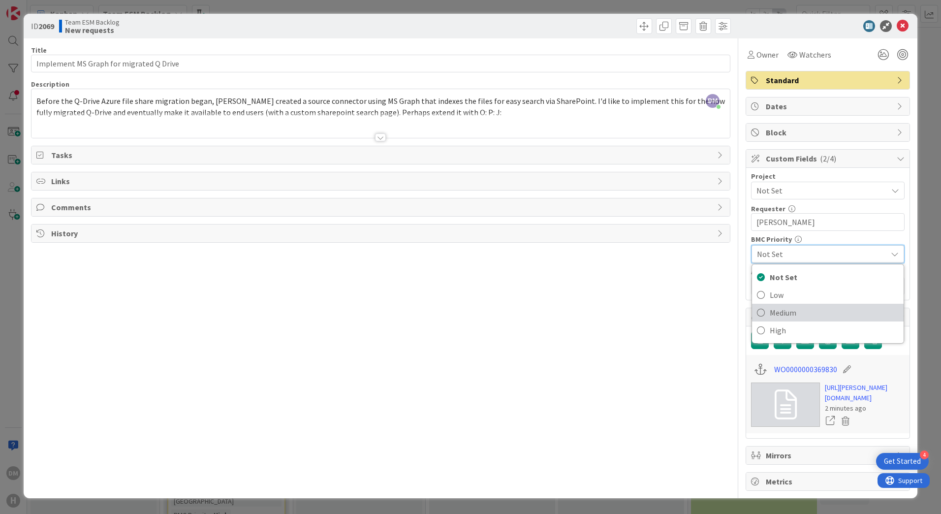
click at [802, 307] on span "Medium" at bounding box center [834, 312] width 129 height 15
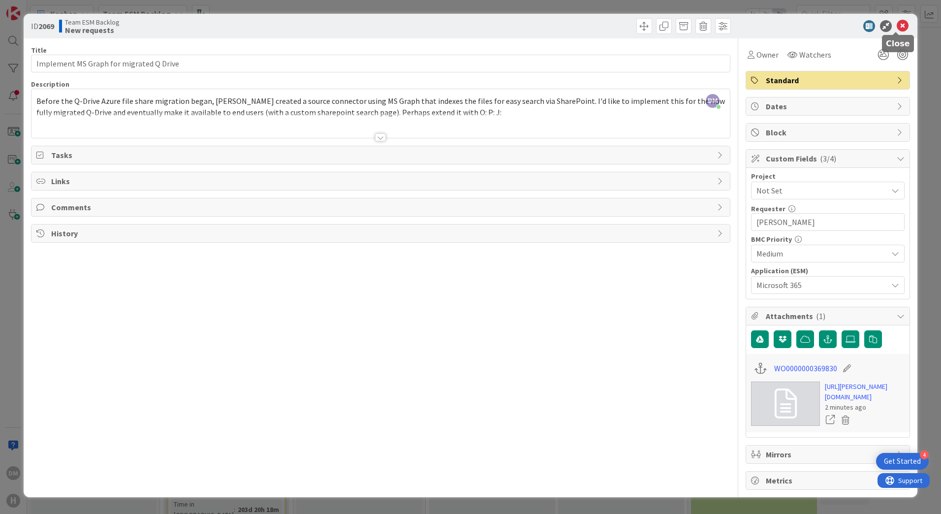
click at [897, 22] on icon at bounding box center [903, 26] width 12 height 12
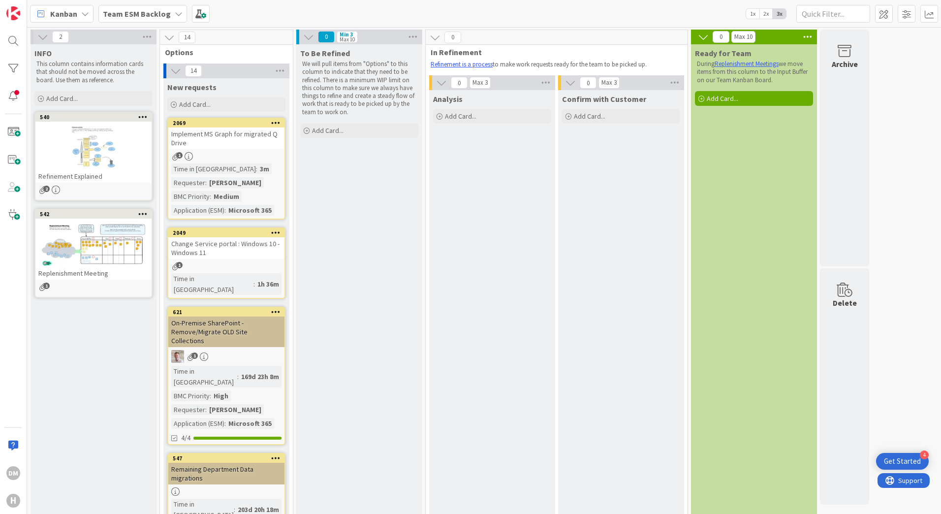
drag, startPoint x: 153, startPoint y: 14, endPoint x: 151, endPoint y: 21, distance: 6.7
click at [153, 14] on b "Team ESM Backlog" at bounding box center [137, 14] width 68 height 10
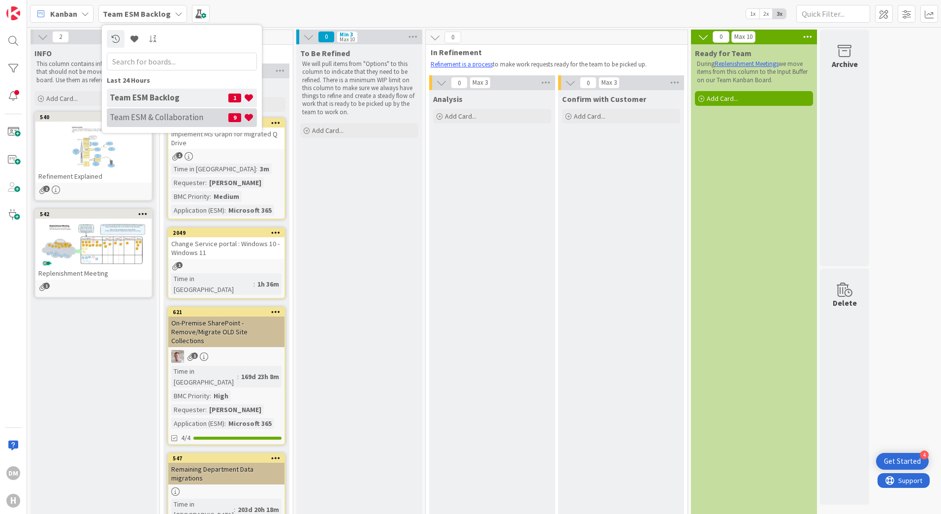
click at [148, 109] on div "Team ESM & Collaboration 9" at bounding box center [182, 117] width 150 height 19
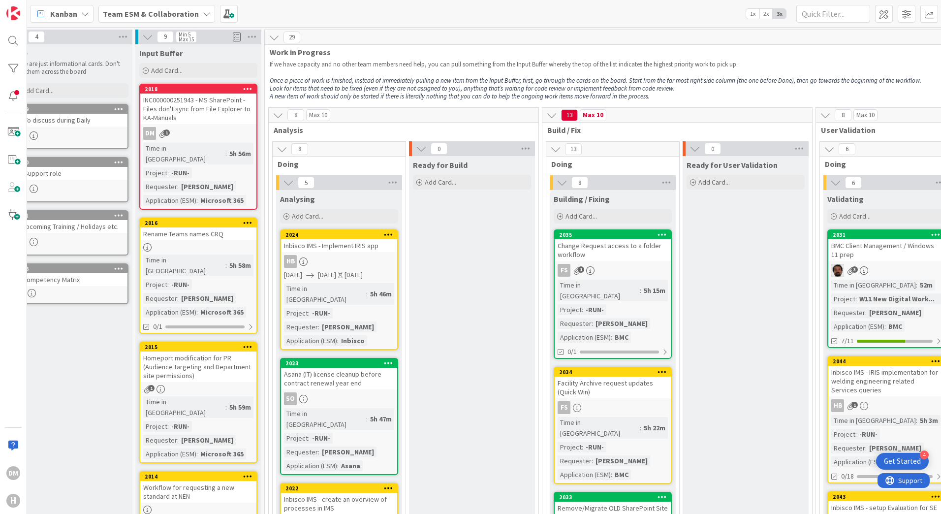
scroll to position [0, 29]
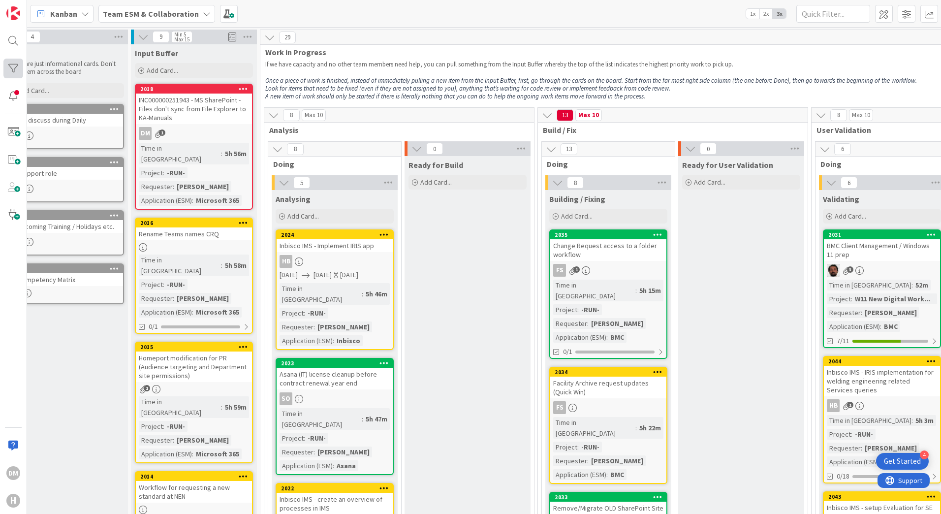
click at [11, 67] on div at bounding box center [13, 69] width 20 height 20
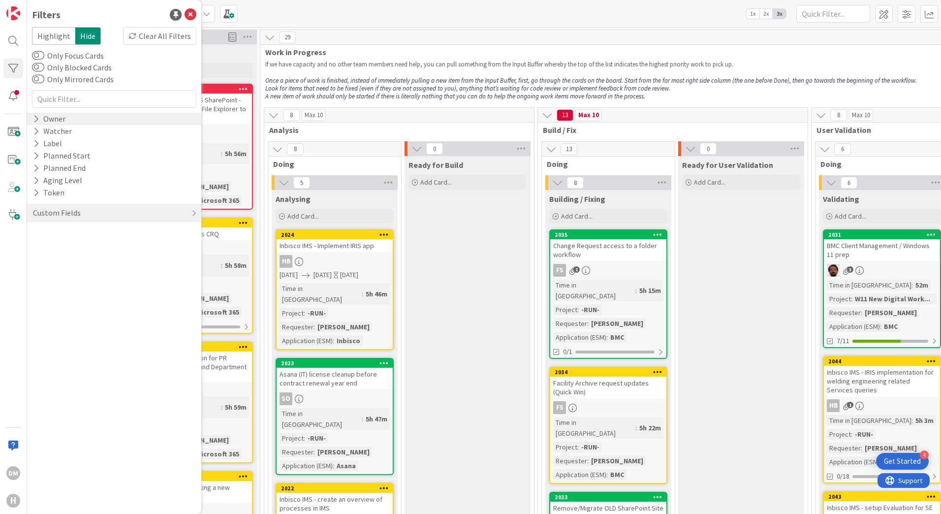
click at [38, 118] on icon at bounding box center [36, 119] width 6 height 8
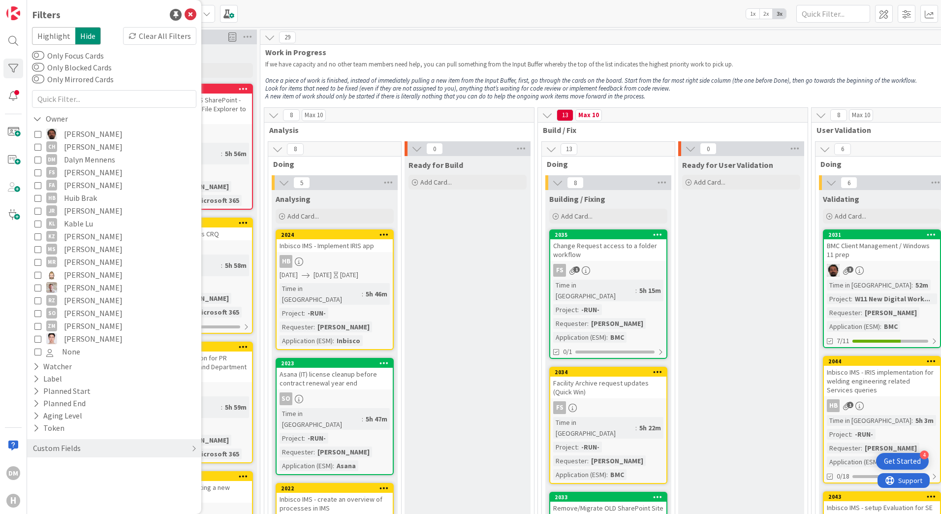
click at [49, 37] on span "Highlight" at bounding box center [53, 36] width 43 height 18
click at [38, 160] on icon at bounding box center [37, 159] width 7 height 7
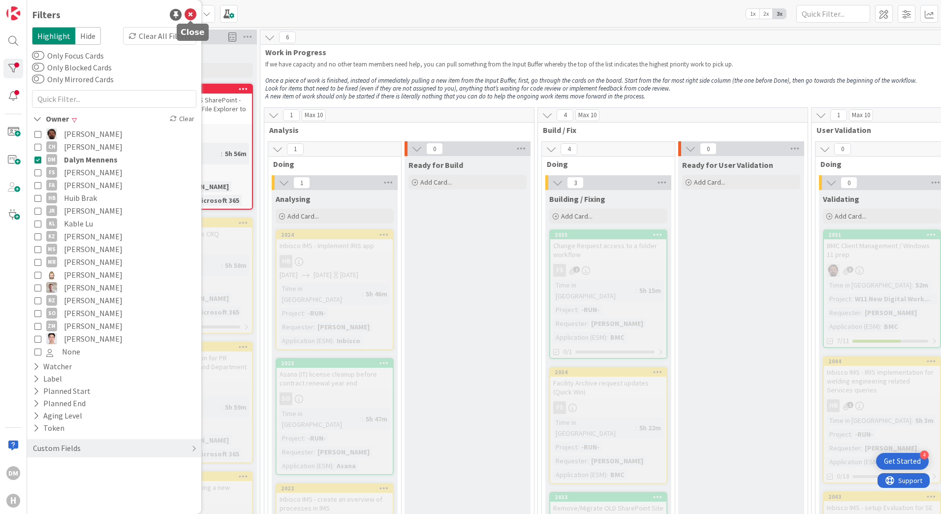
click at [192, 17] on icon at bounding box center [191, 15] width 12 height 12
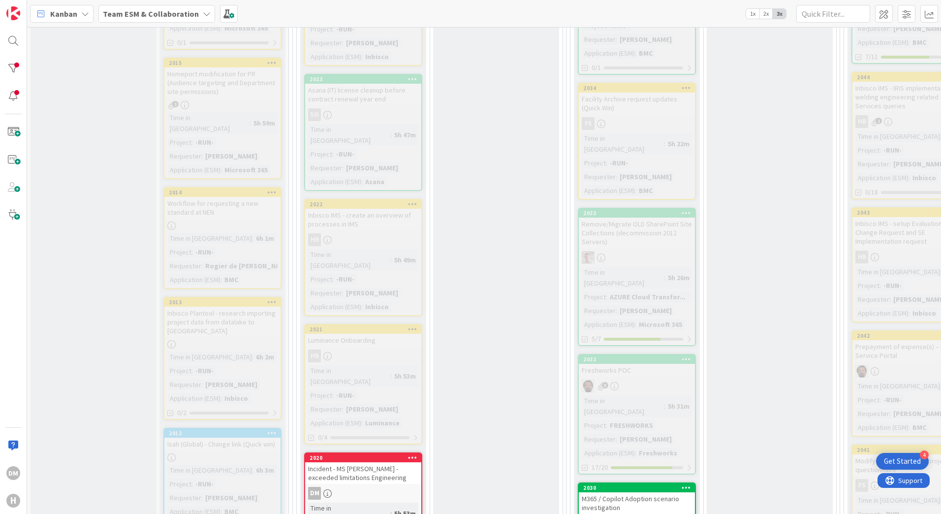
scroll to position [394, 0]
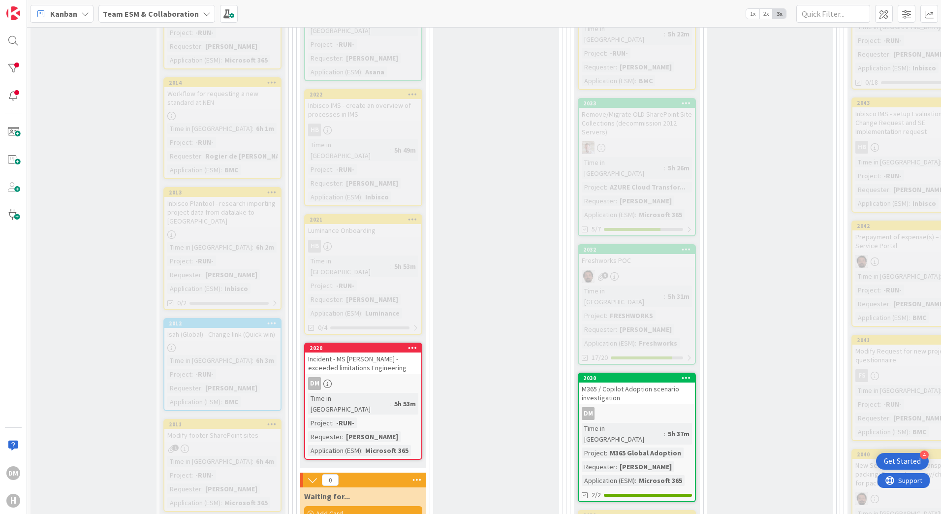
click at [384, 343] on link "2020 Incident - MS [PERSON_NAME] - exceeded limitations Engineering DM Time in …" at bounding box center [363, 401] width 118 height 117
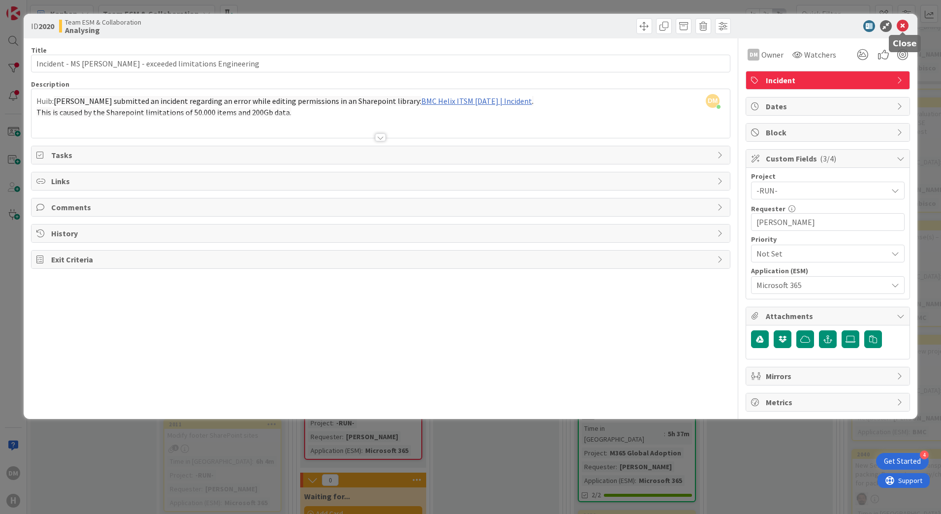
click at [904, 25] on icon at bounding box center [903, 26] width 12 height 12
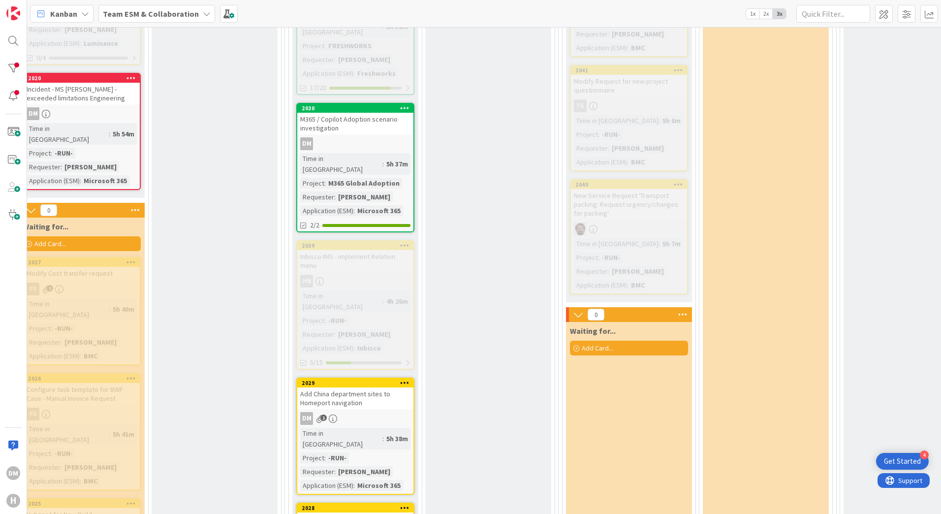
scroll to position [788, 282]
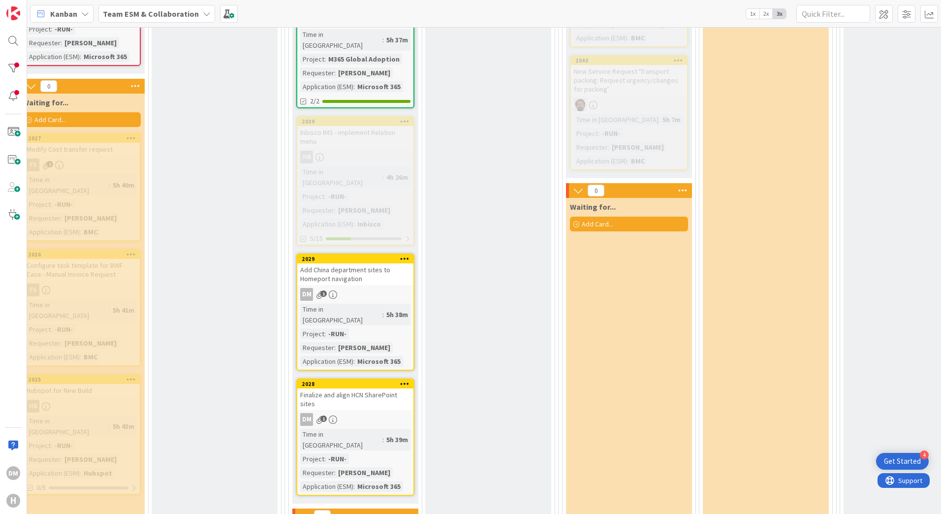
click at [388, 263] on div "Add China department sites to Homeport navigation" at bounding box center [355, 274] width 116 height 22
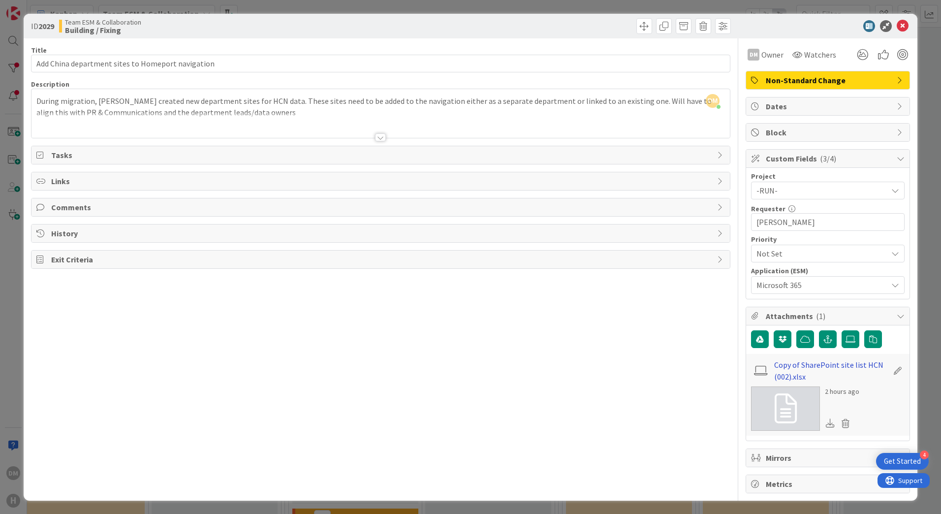
click at [783, 370] on link "Copy of SharePoint site list HCN (002).xlsx" at bounding box center [832, 371] width 114 height 24
